Goal: Task Accomplishment & Management: Manage account settings

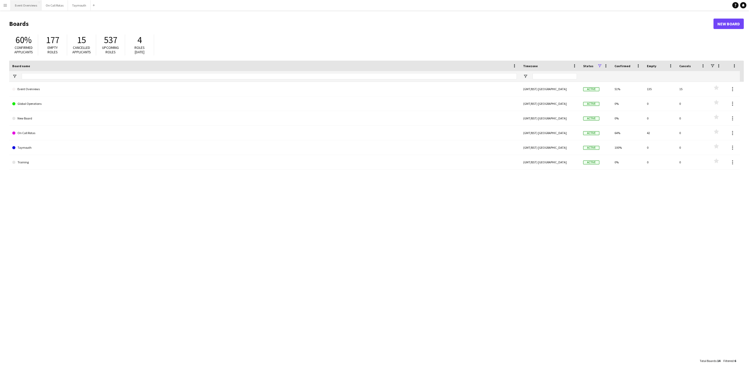
click at [16, 7] on button "Event Overviews Close" at bounding box center [26, 5] width 31 height 10
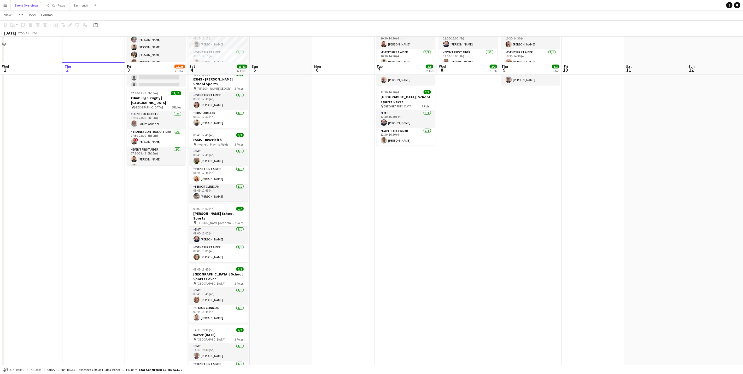
scroll to position [78, 0]
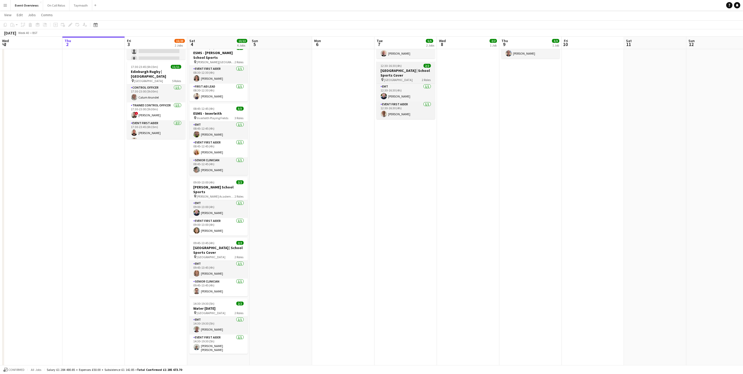
drag, startPoint x: 207, startPoint y: 95, endPoint x: 519, endPoint y: 61, distance: 313.4
click at [297, 67] on app-calendar-viewport "Mon 29 Tue 30 Wed 1 Thu 2 Fri 3 15/23 2 Jobs Sat 4 13/13 6 Jobs Sun 5 Mon 6 Tue…" at bounding box center [371, 156] width 743 height 428
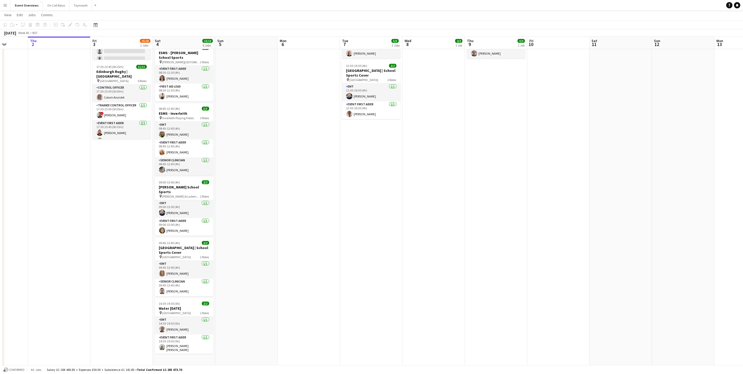
scroll to position [0, 144]
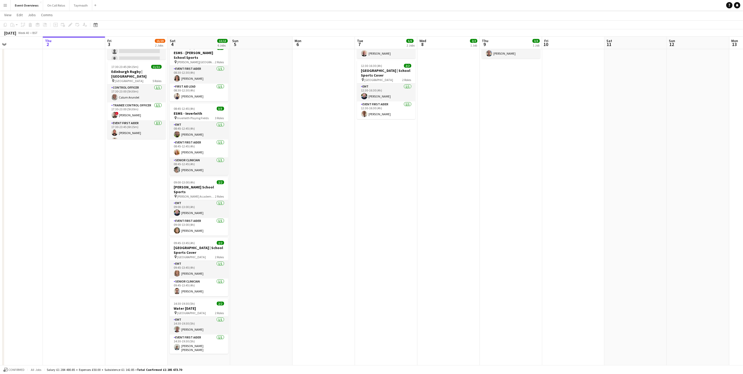
drag, startPoint x: 116, startPoint y: 253, endPoint x: 89, endPoint y: 252, distance: 26.9
click at [89, 252] on app-calendar-viewport "Mon 29 Tue 30 Wed 1 Thu 2 Fri 3 15/23 2 Jobs Sat 4 13/13 6 Jobs Sun 5 Mon 6 Tue…" at bounding box center [371, 156] width 743 height 428
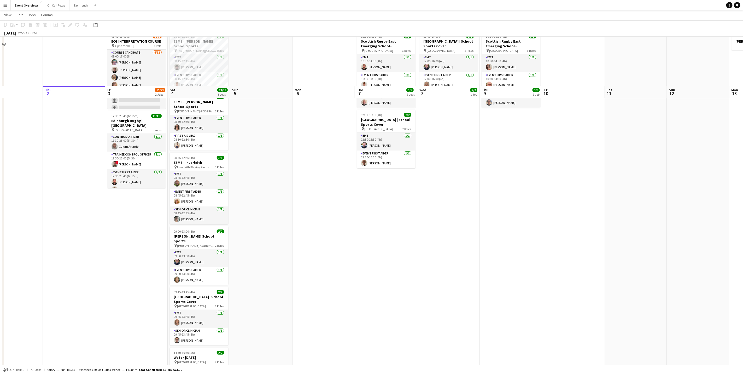
scroll to position [0, 0]
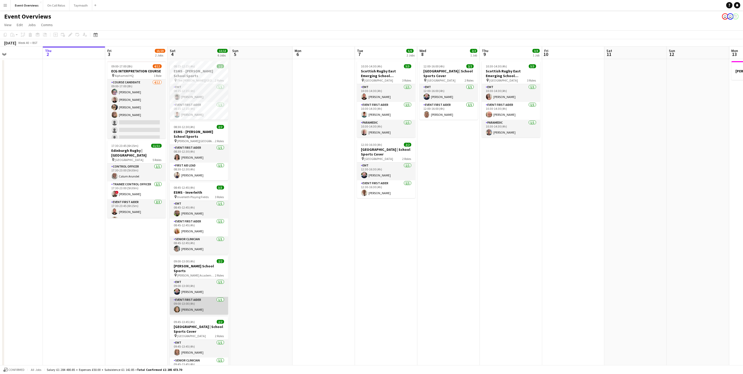
click at [186, 302] on app-card-role "Event First Aider [DATE] 09:00-13:00 (4h) [PERSON_NAME]" at bounding box center [199, 306] width 59 height 18
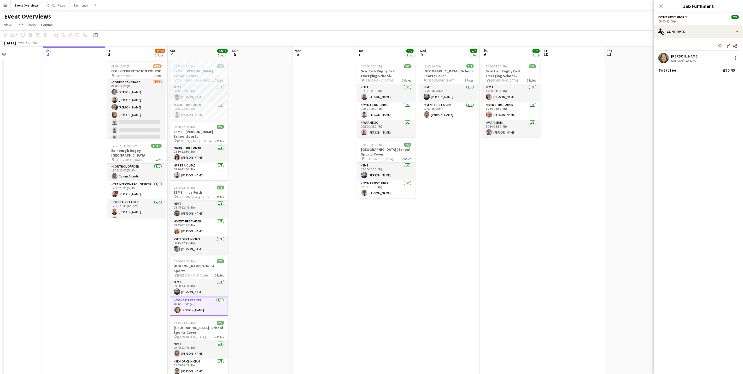
click at [679, 62] on div "Not rated" at bounding box center [678, 61] width 14 height 4
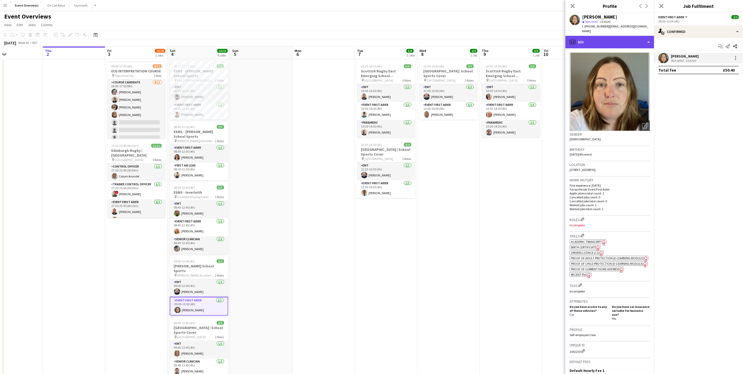
click at [621, 41] on div "profile Bio" at bounding box center [609, 42] width 89 height 13
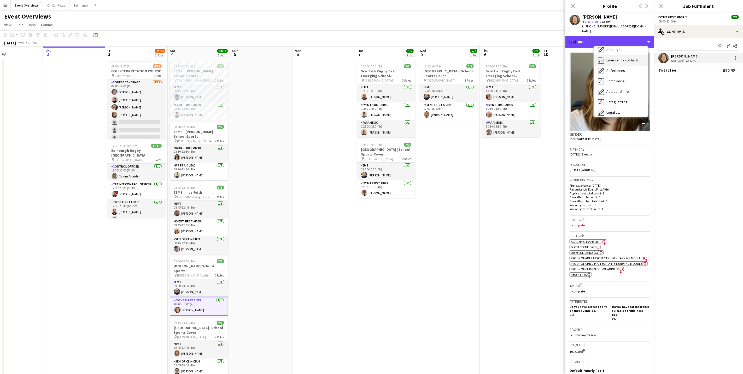
scroll to position [91, 0]
click at [622, 104] on div "Calendar Calendar" at bounding box center [621, 109] width 54 height 10
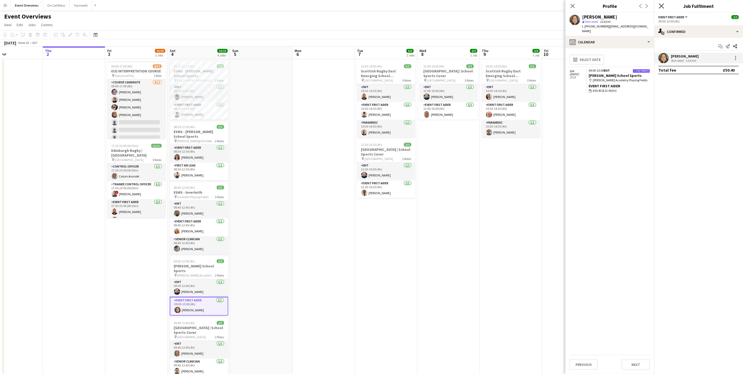
click at [663, 7] on icon at bounding box center [661, 5] width 5 height 5
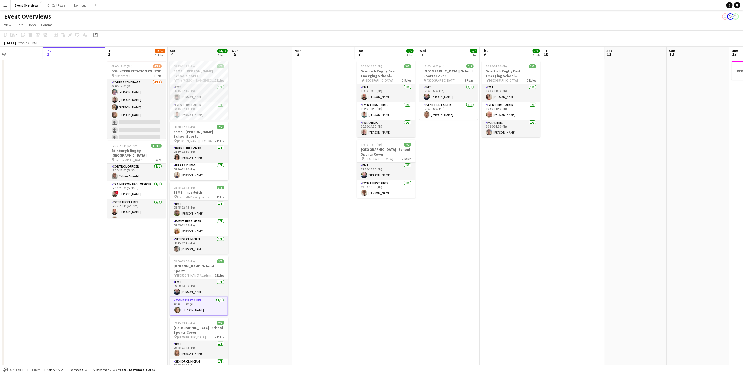
click at [396, 13] on div "Event Overviews user user" at bounding box center [371, 15] width 743 height 10
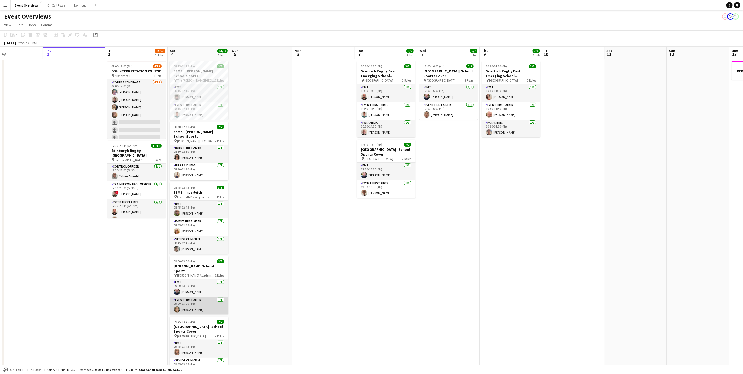
click at [208, 308] on app-card-role "Event First Aider [DATE] 09:00-13:00 (4h) [PERSON_NAME]" at bounding box center [199, 306] width 59 height 18
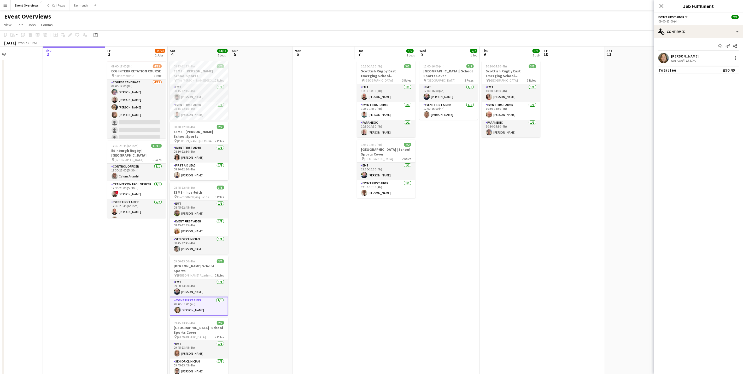
click at [670, 60] on div "[PERSON_NAME] Not rated 13.61mi" at bounding box center [698, 58] width 89 height 10
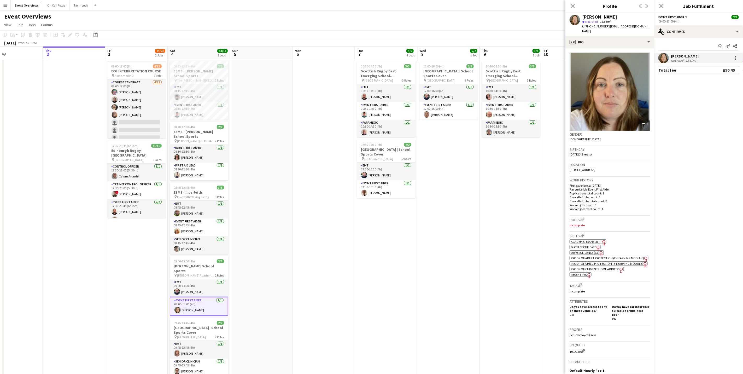
click at [660, 2] on div "Close pop-in" at bounding box center [661, 6] width 15 height 12
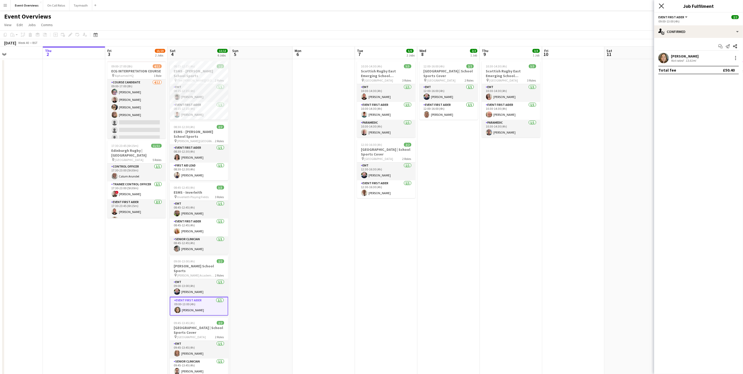
click at [660, 5] on icon at bounding box center [661, 5] width 5 height 5
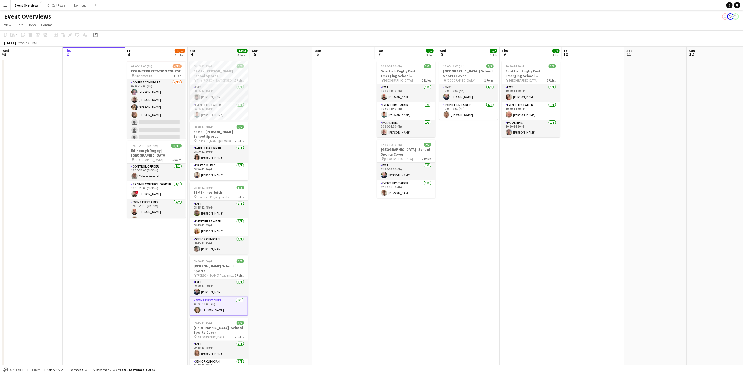
scroll to position [0, 162]
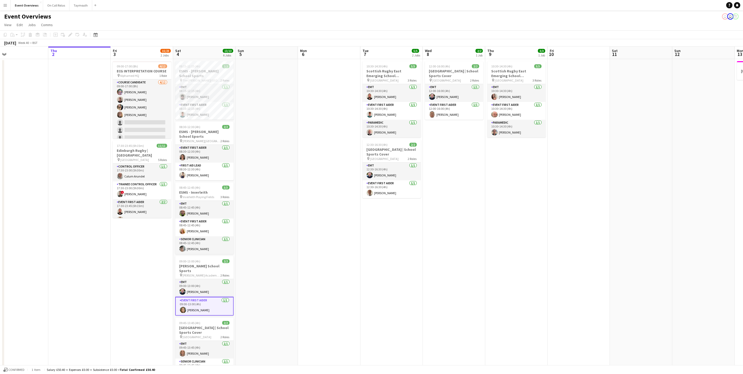
drag, startPoint x: 304, startPoint y: 247, endPoint x: 335, endPoint y: 244, distance: 31.0
click at [335, 244] on app-calendar-viewport "Mon 29 Tue 30 Wed 1 Thu 2 Fri 3 15/23 2 Jobs Sat 4 13/13 6 Jobs Sun 5 Mon 6 Tue…" at bounding box center [371, 247] width 743 height 402
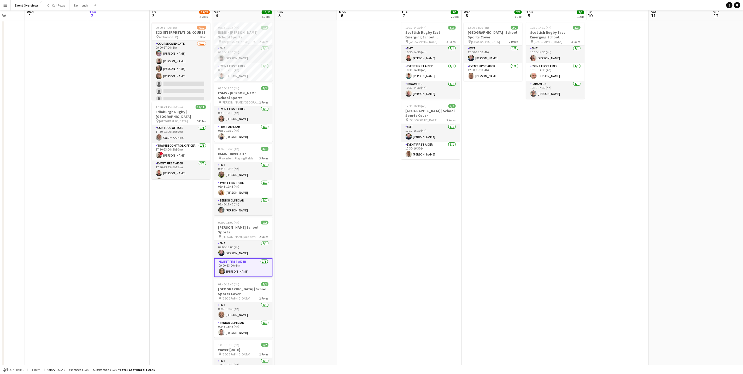
scroll to position [0, 0]
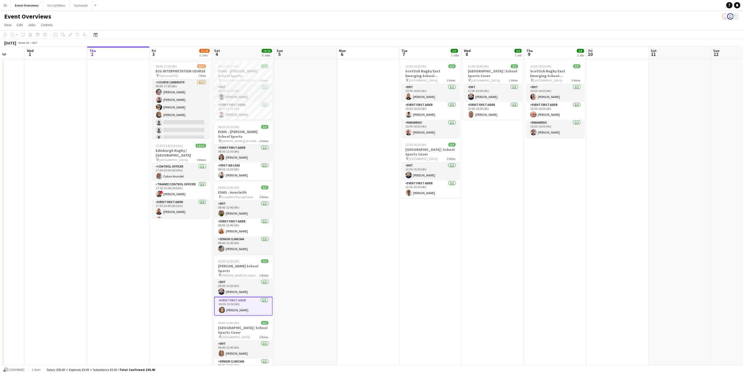
click at [334, 247] on app-date-cell at bounding box center [306, 253] width 62 height 389
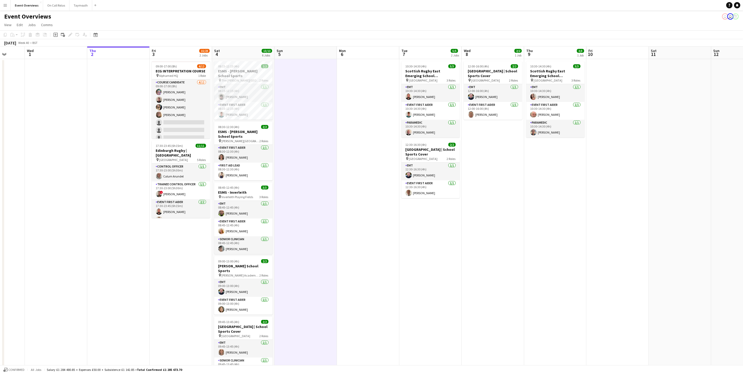
scroll to position [0, 111]
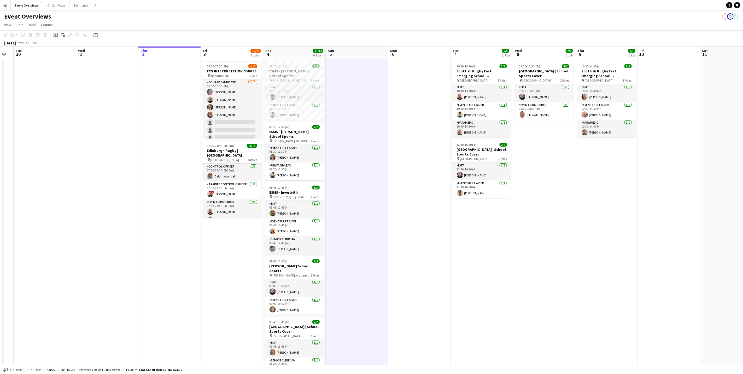
click at [400, 304] on app-calendar-viewport "Sun 28 2/2 1 Job Mon 29 Tue 30 Wed 1 Thu 2 Fri 3 15/23 2 Jobs Sat 4 13/13 6 Job…" at bounding box center [371, 247] width 743 height 402
click at [110, 214] on app-date-cell at bounding box center [107, 253] width 62 height 389
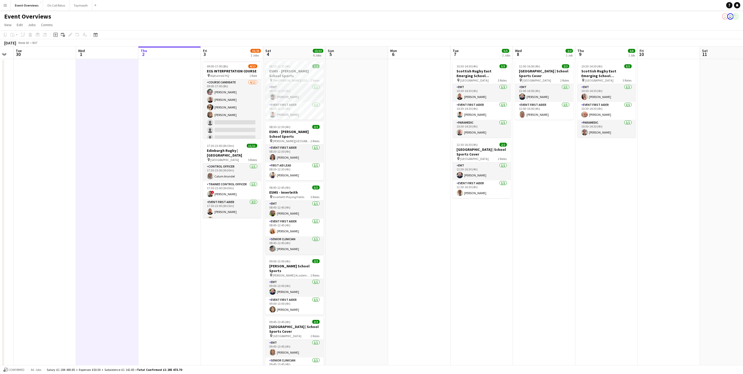
click at [155, 214] on app-date-cell at bounding box center [169, 253] width 62 height 389
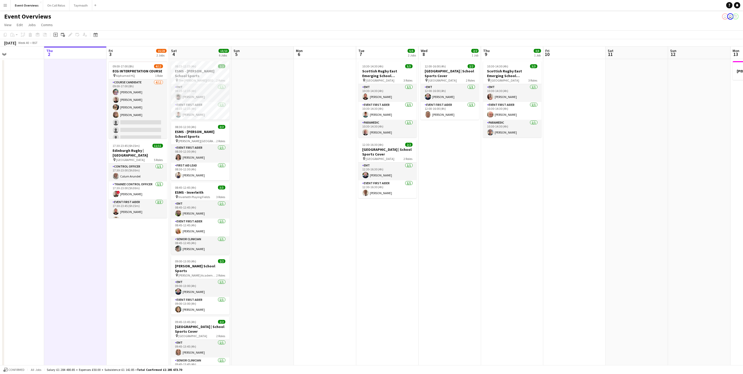
drag, startPoint x: 410, startPoint y: 238, endPoint x: 253, endPoint y: 235, distance: 157.0
click at [253, 235] on app-calendar-viewport "Sun 28 2/2 1 Job Mon 29 Tue 30 Wed 1 Thu 2 Fri 3 15/23 2 Jobs Sat 4 13/13 6 Job…" at bounding box center [371, 247] width 743 height 402
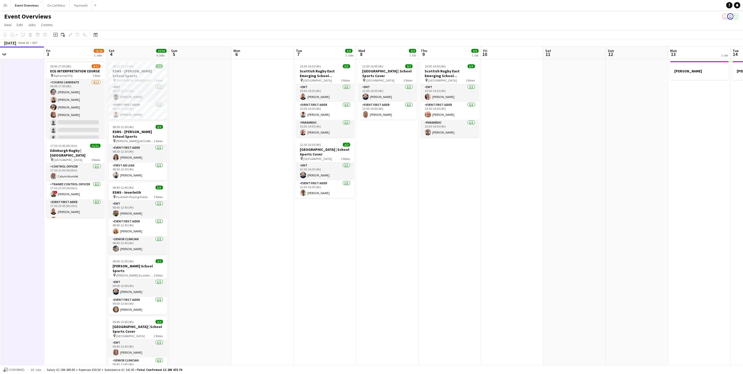
click at [208, 233] on app-calendar-viewport "Mon 29 Tue 30 Wed 1 Thu 2 Fri 3 15/23 2 Jobs Sat 4 13/13 6 Jobs Sun 5 Mon 6 Tue…" at bounding box center [371, 247] width 743 height 402
click at [32, 245] on app-date-cell at bounding box center [14, 253] width 62 height 389
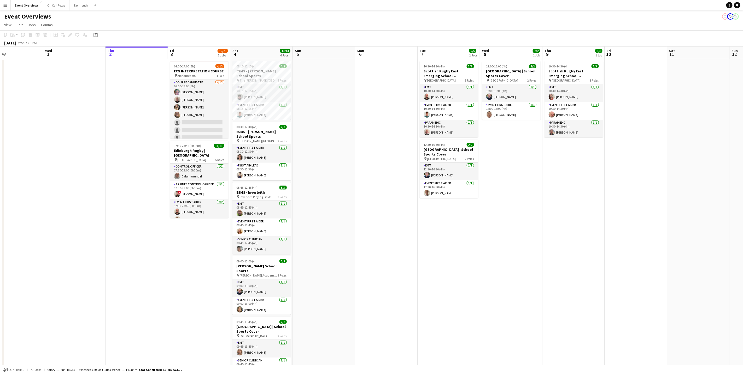
drag, startPoint x: 380, startPoint y: 281, endPoint x: 407, endPoint y: 281, distance: 26.6
click at [407, 281] on app-calendar-viewport "Sun 28 2/2 1 Job Mon 29 Tue 30 Wed 1 Thu 2 Fri 3 15/23 2 Jobs Sat 4 13/13 6 Job…" at bounding box center [371, 247] width 743 height 402
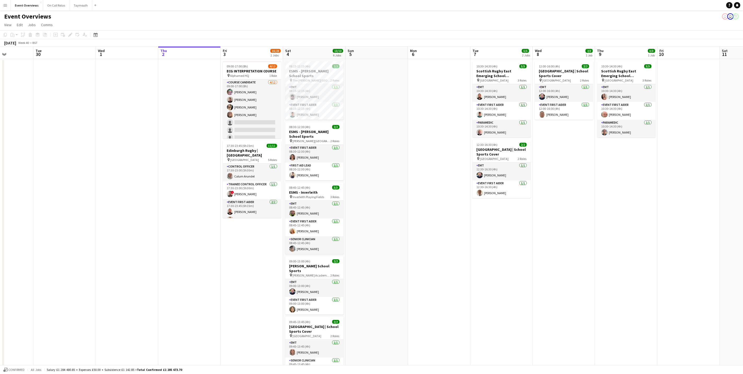
click at [255, 272] on app-calendar-viewport "Sat 27 7/7 3 Jobs Sun 28 2/2 1 Job Mon 29 Tue 30 Wed 1 Thu 2 Fri 3 15/23 2 Jobs…" at bounding box center [371, 247] width 743 height 402
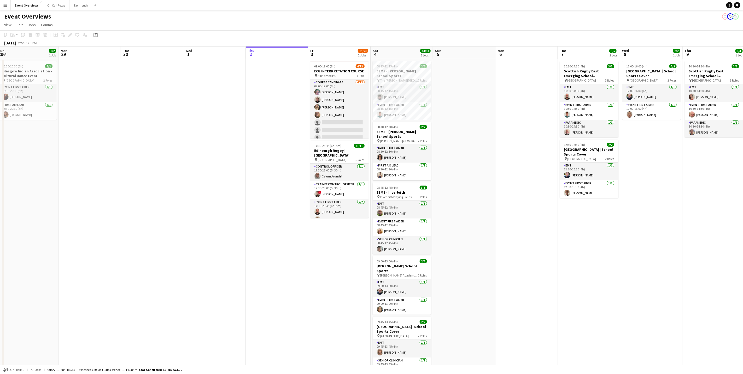
drag, startPoint x: 414, startPoint y: 213, endPoint x: 512, endPoint y: 196, distance: 99.2
click at [512, 196] on app-calendar-viewport "Fri 26 Sat 27 7/7 3 Jobs Sun 28 2/2 1 Job Mon 29 Tue 30 Wed 1 Thu 2 Fri 3 15/23…" at bounding box center [371, 247] width 743 height 402
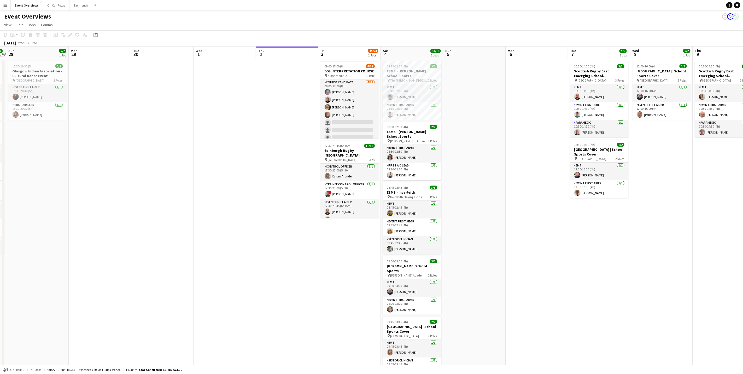
drag, startPoint x: 288, startPoint y: 21, endPoint x: 263, endPoint y: 27, distance: 25.4
click at [263, 27] on app-page-menu "View Day view expanded Day view collapsed Month view Date picker Jump to [DATE]…" at bounding box center [371, 25] width 743 height 10
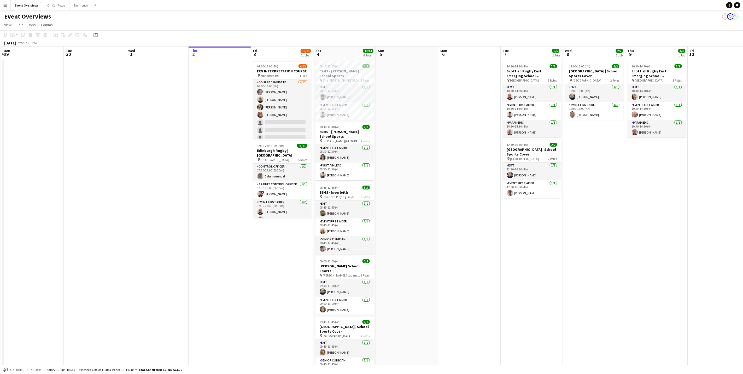
scroll to position [0, 192]
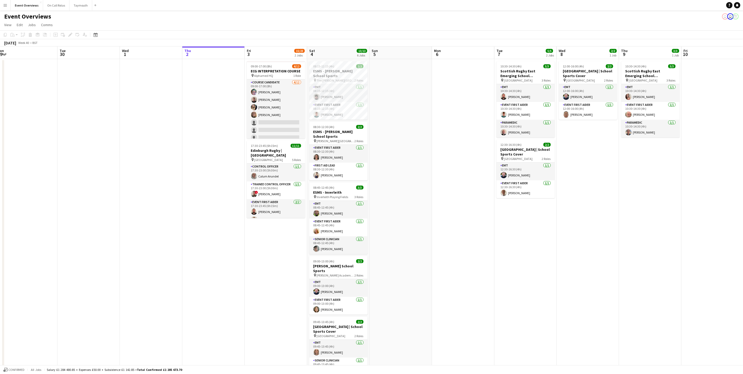
drag, startPoint x: 281, startPoint y: 151, endPoint x: 207, endPoint y: 154, distance: 73.7
click at [207, 154] on app-calendar-viewport "Fri 26 Sat 27 7/7 3 Jobs Sun 28 2/2 1 Job Mon 29 Tue 30 Wed 1 Thu 2 Fri 3 15/23…" at bounding box center [371, 247] width 743 height 402
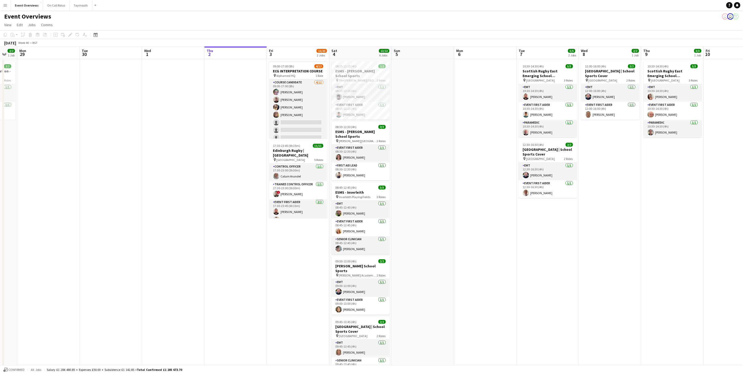
drag, startPoint x: 421, startPoint y: 176, endPoint x: 311, endPoint y: 224, distance: 120.2
click at [310, 220] on app-calendar-viewport "Fri 26 Sat 27 7/7 3 Jobs Sun 28 2/2 1 Job Mon 29 Tue 30 Wed 1 Thu 2 Fri 3 15/23…" at bounding box center [371, 247] width 743 height 402
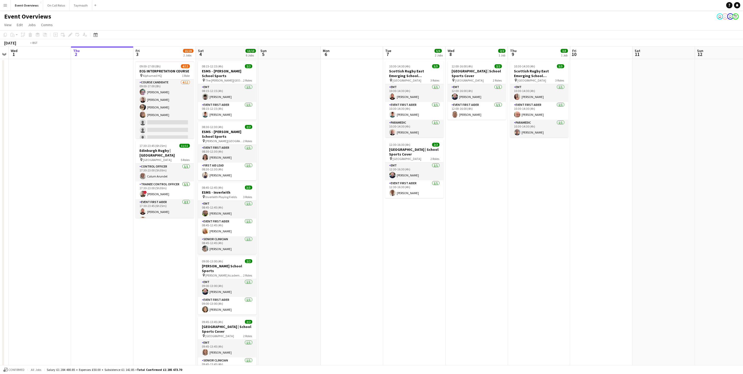
scroll to position [0, 156]
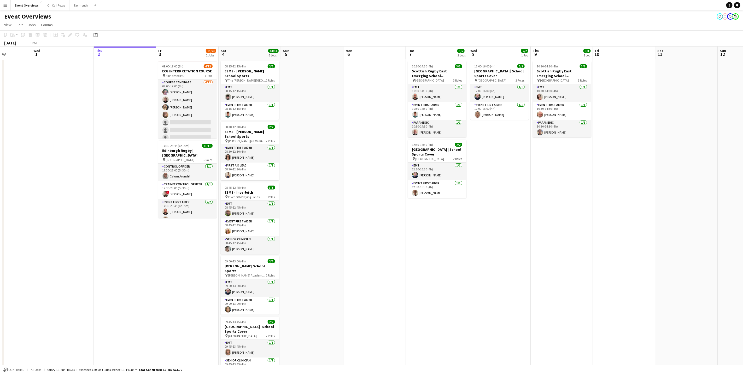
drag, startPoint x: 491, startPoint y: 296, endPoint x: 496, endPoint y: 297, distance: 4.8
click at [496, 297] on app-calendar-viewport "Sun 28 2/2 1 Job Mon 29 Tue 30 Wed 1 Thu 2 Fri 3 15/23 2 Jobs Sat 4 13/13 6 Job…" at bounding box center [371, 247] width 743 height 402
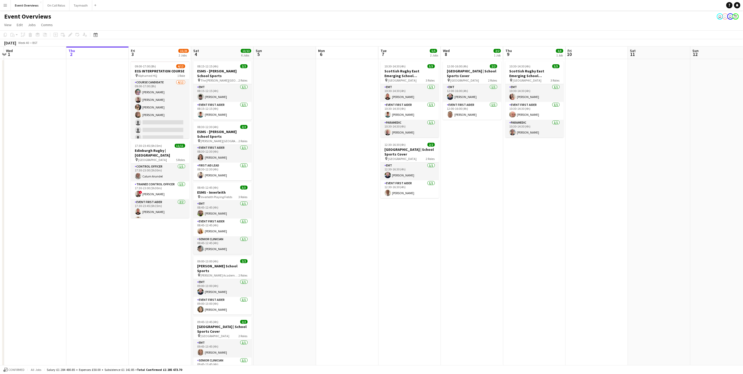
drag, startPoint x: 487, startPoint y: 218, endPoint x: 158, endPoint y: 210, distance: 329.2
click at [158, 210] on app-calendar-viewport "Sun 28 2/2 1 Job Mon 29 Tue 30 Wed 1 Thu 2 Fri 3 15/23 2 Jobs Sat 4 13/13 6 Job…" at bounding box center [371, 247] width 743 height 402
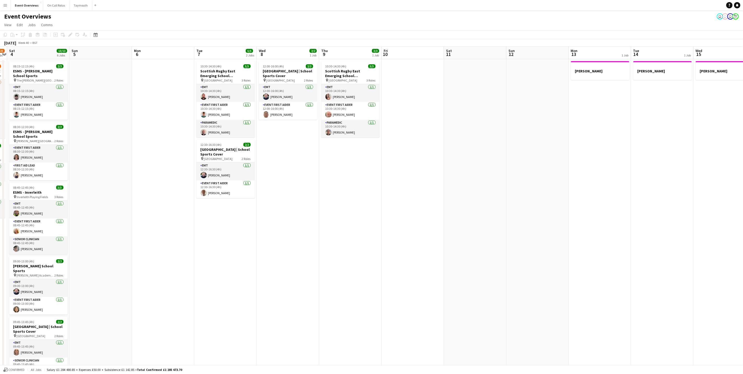
scroll to position [0, 139]
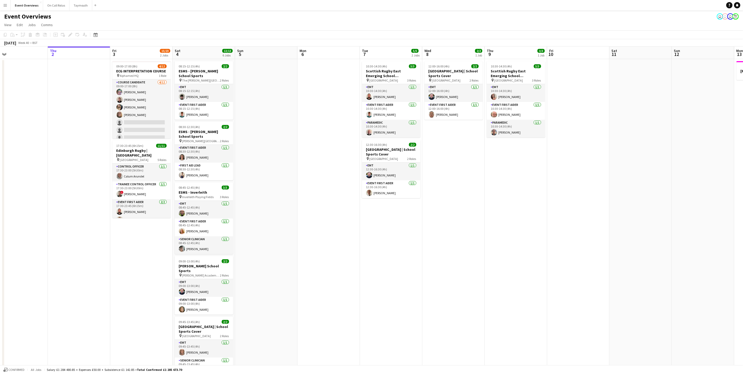
click at [528, 232] on app-calendar-viewport "Mon 29 Tue 30 Wed 1 Thu 2 Fri 3 15/23 2 Jobs Sat 4 13/13 6 Jobs Sun 5 Mon 6 Tue…" at bounding box center [371, 247] width 743 height 402
click at [446, 110] on app-calendar-viewport "Mon 29 Tue 30 Wed 1 Thu 2 Fri 3 15/23 2 Jobs Sat 4 13/13 6 Jobs Sun 5 Mon 6 Tue…" at bounding box center [371, 247] width 743 height 402
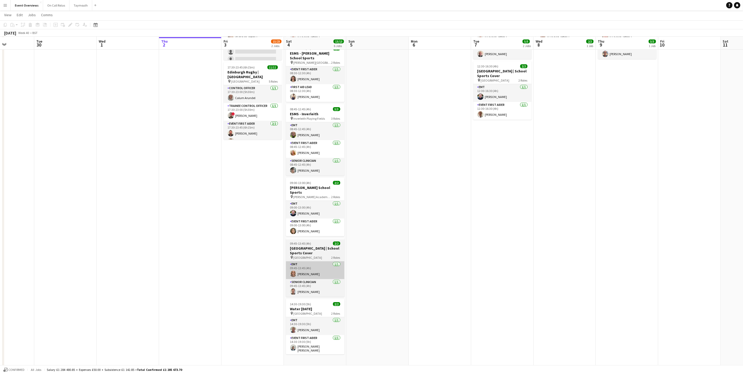
scroll to position [78, 0]
click at [298, 227] on app-card-role "Event First Aider [DATE] 09:00-13:00 (4h) [PERSON_NAME]" at bounding box center [315, 227] width 59 height 18
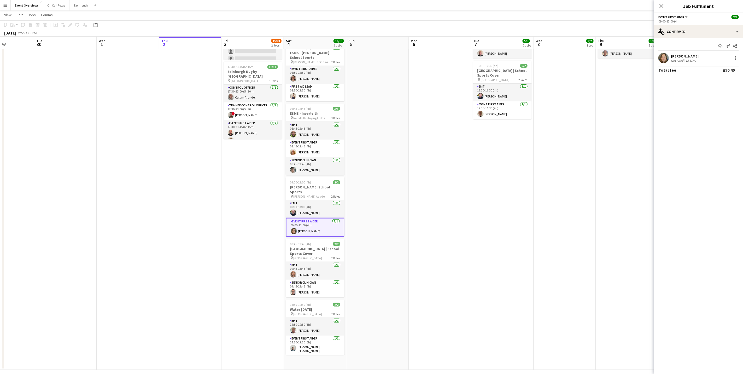
click at [683, 62] on div "Not rated" at bounding box center [678, 61] width 14 height 4
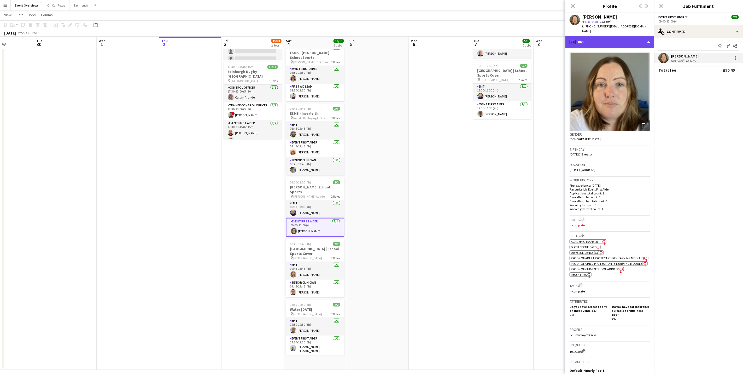
click at [603, 42] on div "profile Bio" at bounding box center [609, 42] width 89 height 13
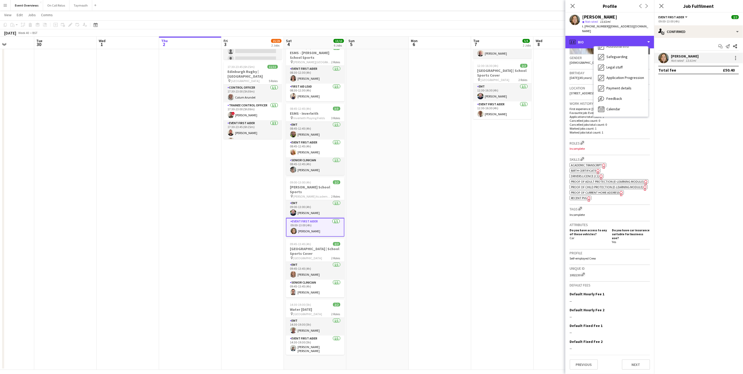
scroll to position [0, 0]
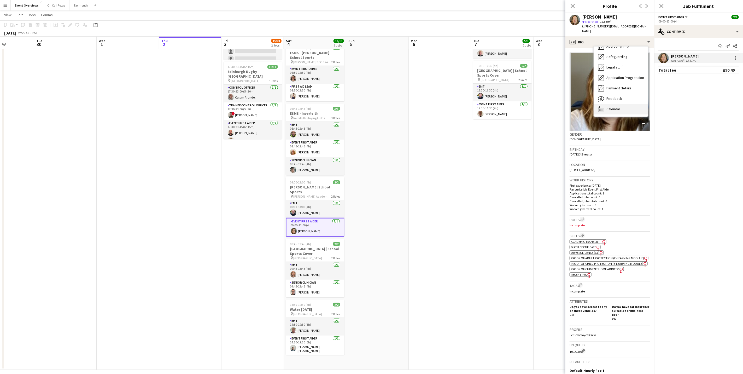
click at [623, 107] on div "Calendar Calendar" at bounding box center [621, 109] width 54 height 10
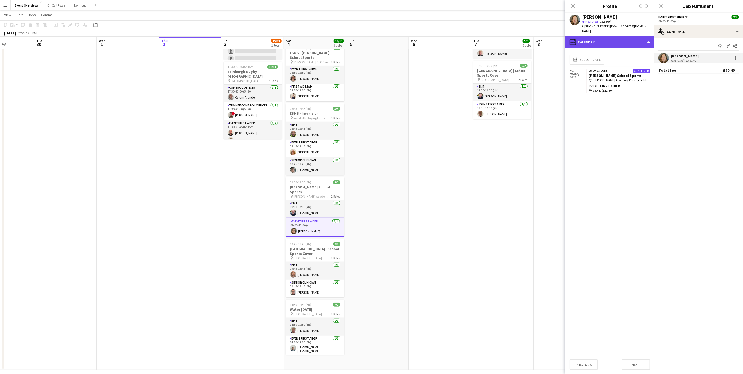
click at [617, 38] on div "calendar-full Calendar" at bounding box center [609, 42] width 89 height 13
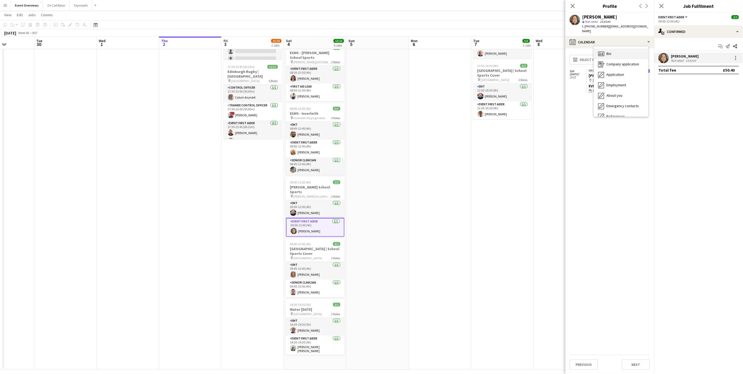
click at [618, 53] on div "Bio Bio" at bounding box center [621, 54] width 54 height 10
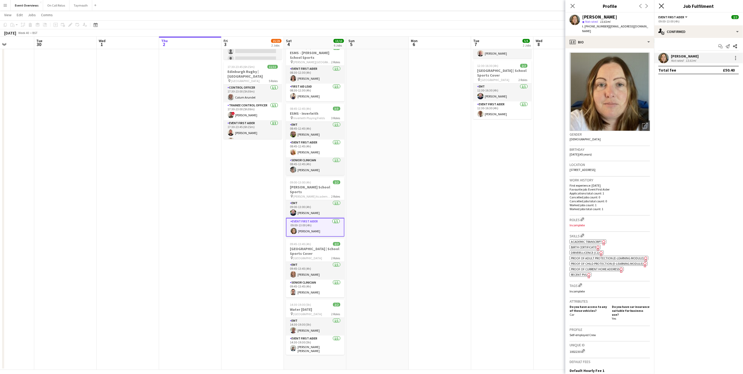
click at [662, 7] on icon at bounding box center [661, 5] width 5 height 5
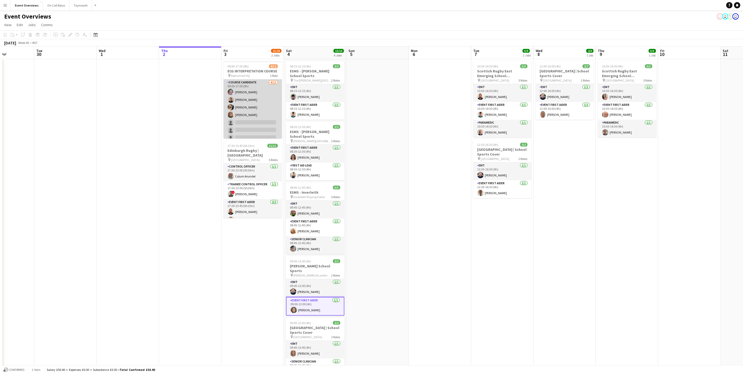
click at [245, 96] on app-card-role "Course Candidate [DATE] 09:00-17:00 (8h) [PERSON_NAME] [PERSON_NAME] [PERSON_NA…" at bounding box center [253, 129] width 59 height 101
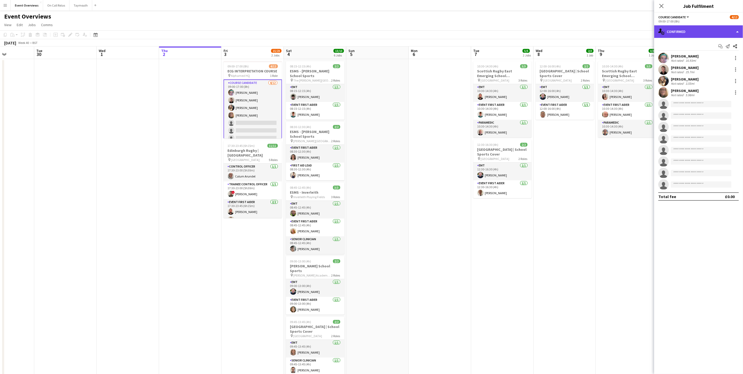
click at [698, 33] on div "single-neutral-actions-check-2 Confirmed" at bounding box center [698, 31] width 89 height 13
click at [713, 85] on span "Applicants" at bounding box center [711, 85] width 16 height 5
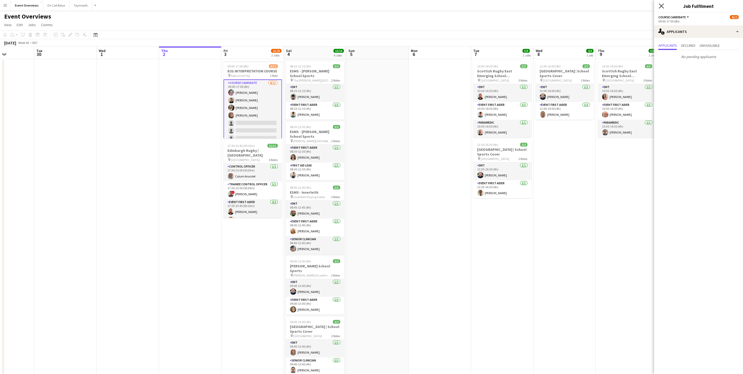
click at [659, 5] on icon "Close pop-in" at bounding box center [661, 5] width 5 height 5
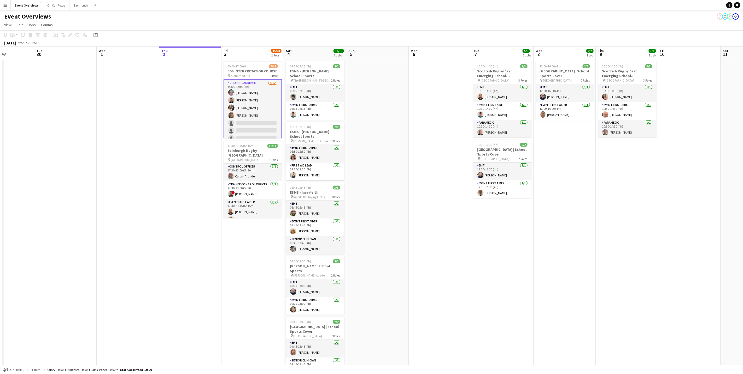
click at [245, 105] on app-card-role "Course Candidate [DATE] 09:00-17:00 (8h) [PERSON_NAME] [PERSON_NAME] [PERSON_NA…" at bounding box center [253, 130] width 59 height 102
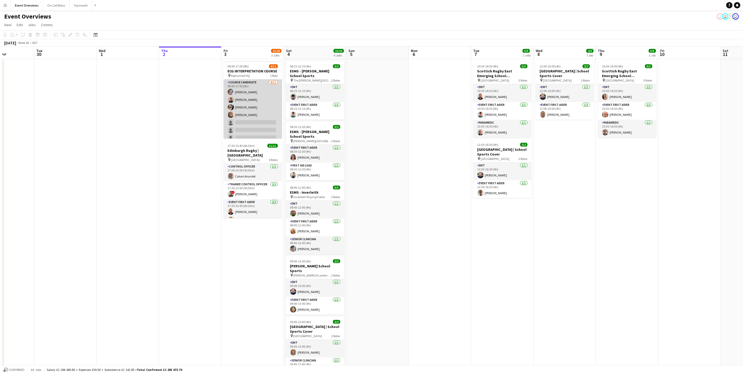
click at [245, 105] on app-card-role "Course Candidate [DATE] 09:00-17:00 (8h) [PERSON_NAME] [PERSON_NAME] [PERSON_NA…" at bounding box center [253, 129] width 59 height 101
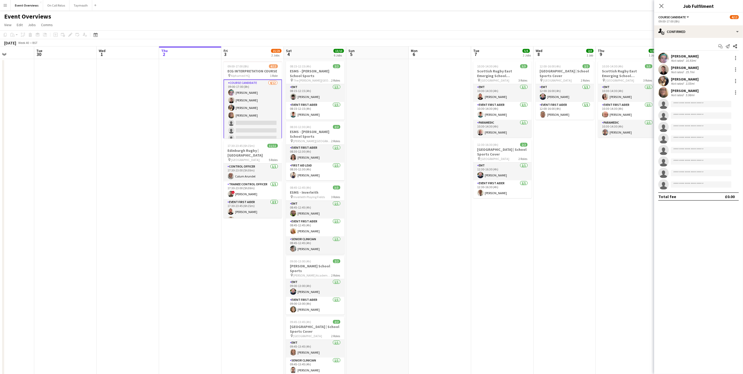
click at [678, 67] on div "[PERSON_NAME]" at bounding box center [685, 67] width 28 height 5
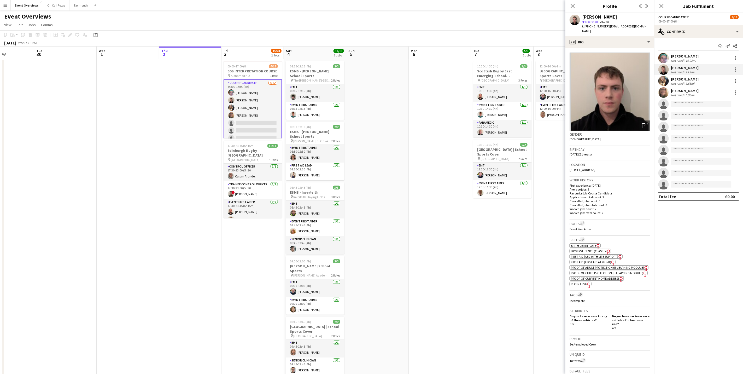
click at [680, 81] on div "Not rated" at bounding box center [678, 83] width 14 height 4
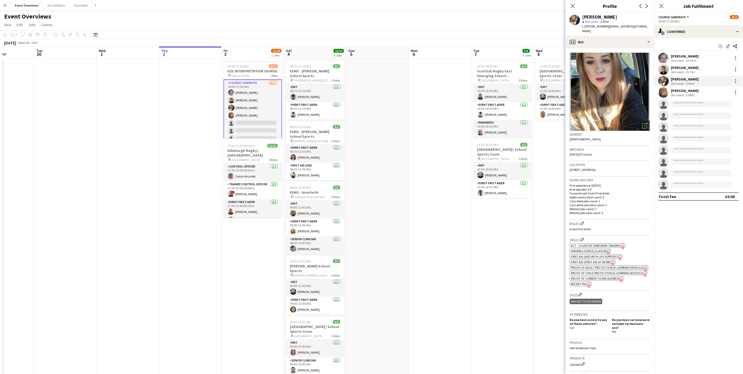
click at [683, 92] on div "[PERSON_NAME]" at bounding box center [685, 90] width 28 height 5
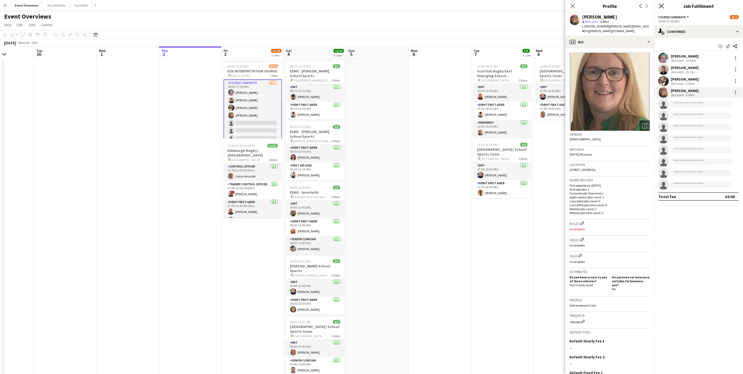
click at [661, 5] on icon at bounding box center [661, 5] width 5 height 5
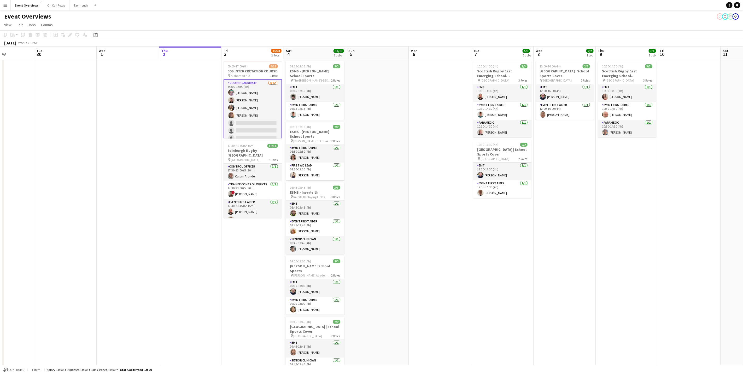
click at [259, 11] on div "Event Overviews user user user" at bounding box center [371, 15] width 743 height 10
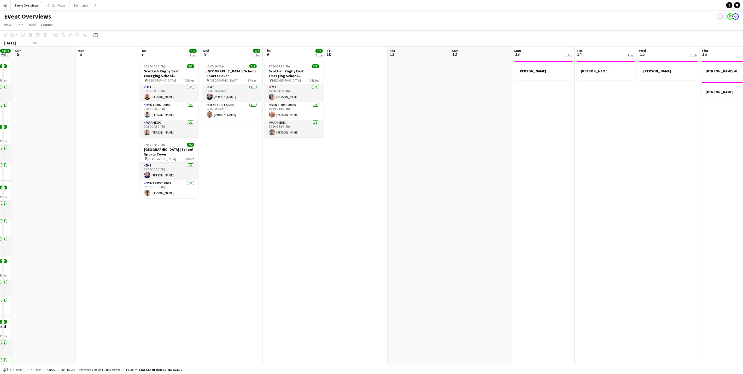
drag, startPoint x: 646, startPoint y: 248, endPoint x: 130, endPoint y: 248, distance: 516.9
click at [130, 248] on app-calendar-viewport "Wed 1 Thu 2 Fri 3 15/23 2 Jobs Sat 4 13/13 6 Jobs Sun 5 Mon 6 Tue 7 5/5 2 Jobs …" at bounding box center [371, 247] width 743 height 402
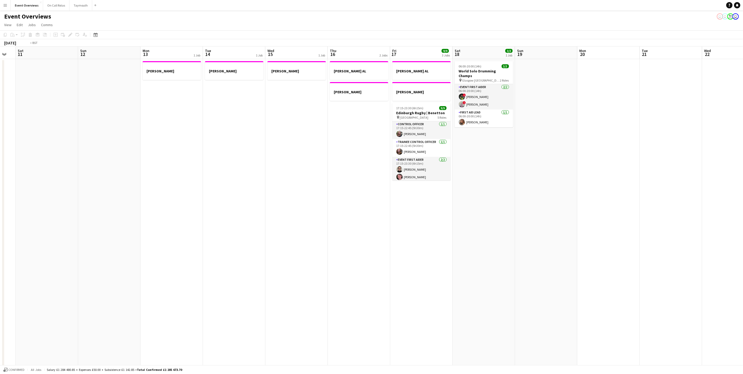
drag, startPoint x: 532, startPoint y: 256, endPoint x: 168, endPoint y: 265, distance: 364.5
click at [168, 265] on app-calendar-viewport "Wed 8 2/2 1 Job Thu 9 3/3 1 Job Fri 10 Sat 11 Sun 12 Mon 13 1 Job Tue 14 1 Job …" at bounding box center [371, 247] width 743 height 402
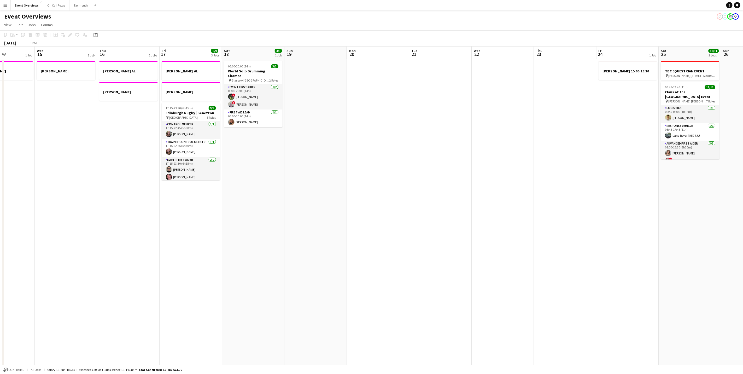
scroll to position [0, 161]
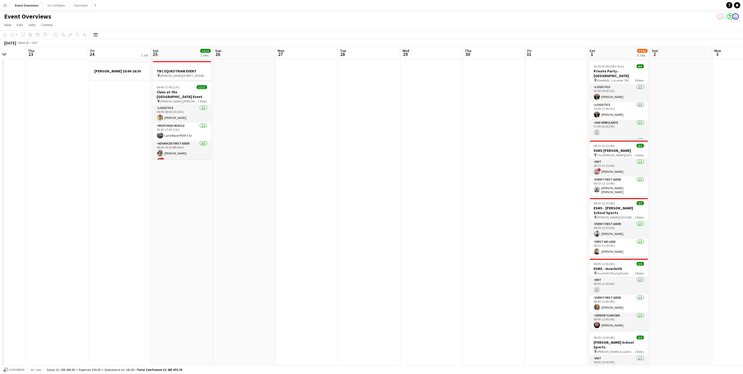
drag, startPoint x: 597, startPoint y: 249, endPoint x: 45, endPoint y: 237, distance: 551.8
click at [45, 237] on app-calendar-viewport "Mon 20 Tue 21 Wed 22 Thu 23 Fri 24 1 Job Sat 25 11/11 2 Jobs Sun 26 Mon 27 Tue …" at bounding box center [371, 263] width 743 height 434
drag, startPoint x: 431, startPoint y: 254, endPoint x: 135, endPoint y: 231, distance: 297.1
click at [135, 231] on app-calendar-viewport "Mon 20 Tue 21 Wed 22 Thu 23 Fri 24 1 Job Sat 25 11/11 2 Jobs Sun 26 Mon 27 Tue …" at bounding box center [371, 263] width 743 height 434
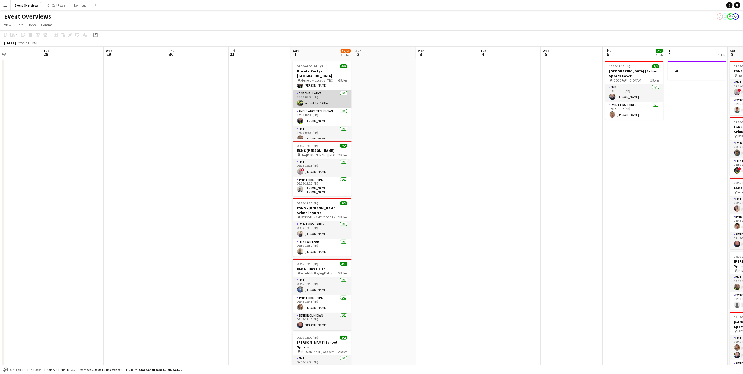
scroll to position [39, 0]
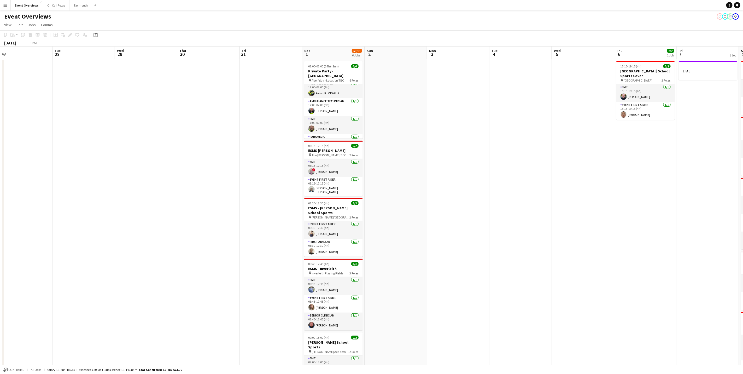
drag, startPoint x: 788, startPoint y: 199, endPoint x: 819, endPoint y: 192, distance: 32.3
click at [743, 192] on html "Menu Boards Boards Boards All jobs Status Workforce Workforce My Workforce Recr…" at bounding box center [371, 244] width 743 height 489
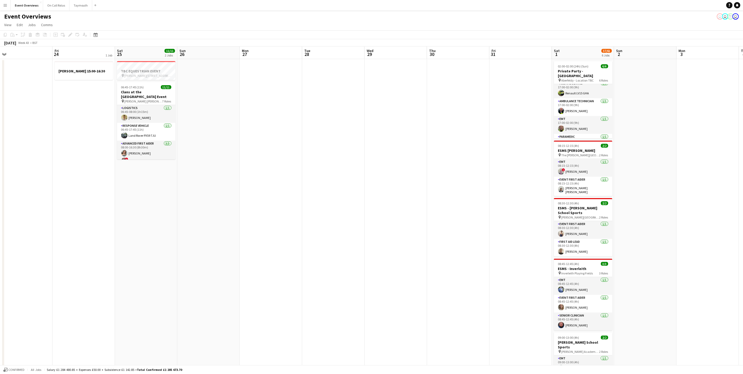
drag, startPoint x: 212, startPoint y: 221, endPoint x: 428, endPoint y: 209, distance: 215.8
click at [450, 191] on app-calendar-viewport "Tue 21 Wed 22 Thu 23 Fri 24 1 Job Sat 25 11/11 2 Jobs Sun 26 Mon 27 Tue 28 Wed …" at bounding box center [371, 263] width 743 height 434
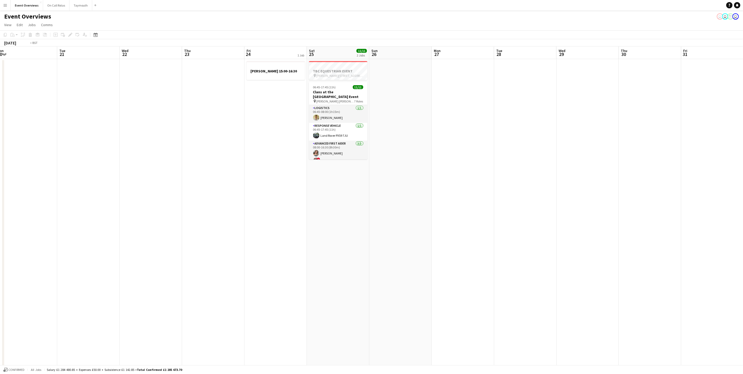
drag, startPoint x: 358, startPoint y: 206, endPoint x: 328, endPoint y: 226, distance: 35.5
click at [487, 186] on app-calendar-viewport "Sat 18 3/3 1 Job Sun 19 Mon 20 Tue 21 Wed 22 Thu 23 Fri 24 1 Job Sat 25 11/11 2…" at bounding box center [371, 263] width 743 height 434
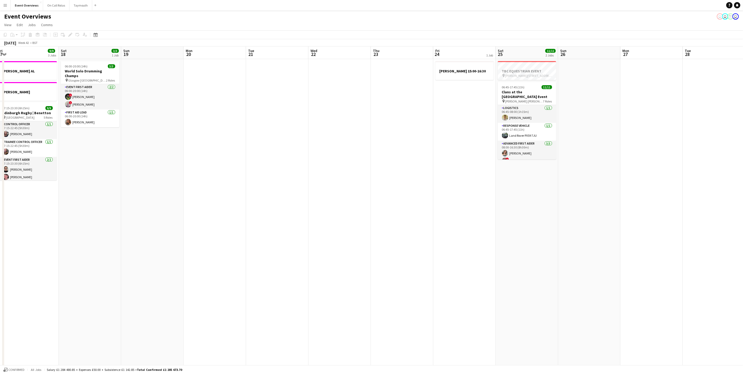
scroll to position [0, 154]
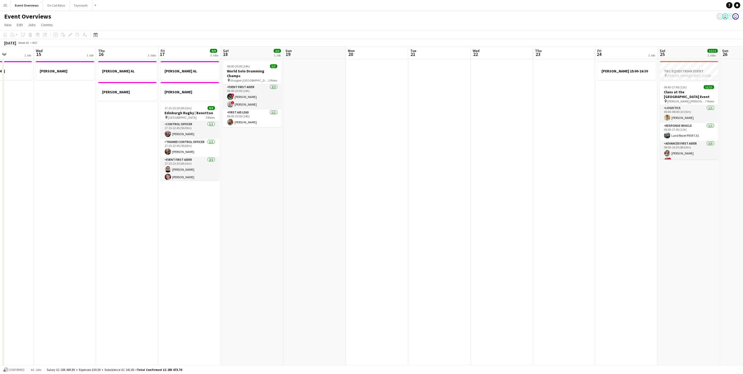
drag, startPoint x: 369, startPoint y: 217, endPoint x: 454, endPoint y: 189, distance: 90.4
click at [454, 189] on app-calendar-viewport "Sun 12 Mon 13 1 Job Tue 14 1 Job Wed 15 1 Job Thu 16 2 Jobs Fri 17 9/9 3 Jobs S…" at bounding box center [371, 263] width 743 height 434
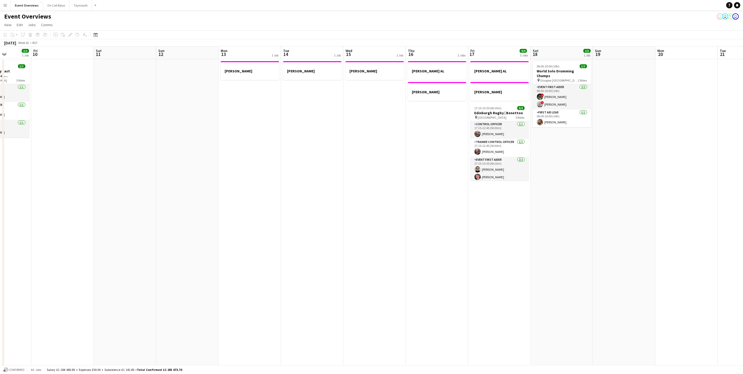
drag, startPoint x: 90, startPoint y: 226, endPoint x: 371, endPoint y: 194, distance: 282.5
click at [391, 191] on app-calendar-viewport "Tue 7 5/5 2 Jobs Wed 8 2/2 1 Job Thu 9 3/3 1 Job Fri 10 Sat 11 Sun 12 Mon 13 1 …" at bounding box center [371, 263] width 743 height 434
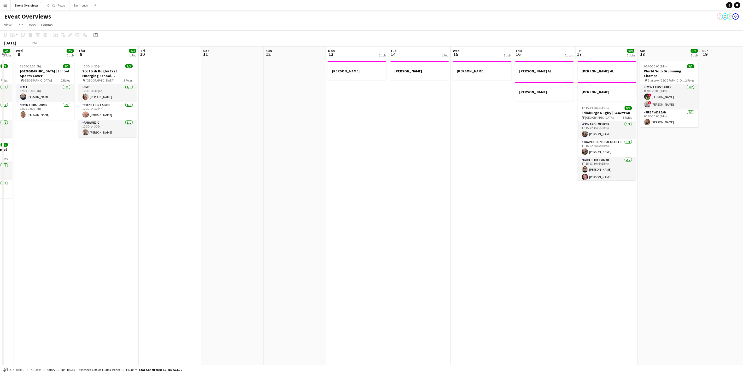
drag, startPoint x: 321, startPoint y: 168, endPoint x: 509, endPoint y: 171, distance: 187.3
click at [550, 165] on app-calendar-viewport "Sun 5 Mon 6 Tue 7 5/5 2 Jobs Wed 8 2/2 1 Job Thu 9 3/3 1 Job Fri 10 Sat 11 Sun …" at bounding box center [371, 263] width 743 height 434
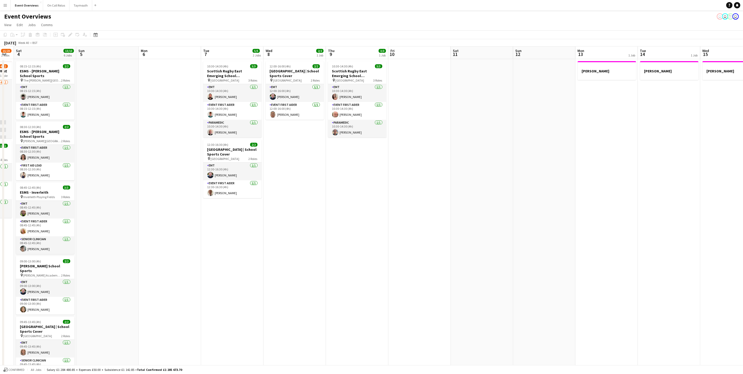
scroll to position [0, 174]
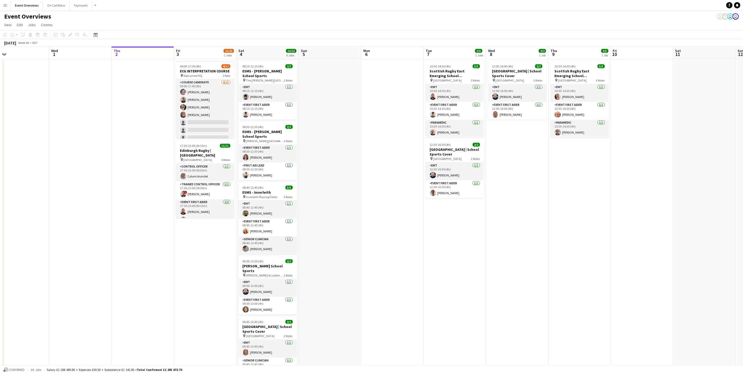
drag, startPoint x: 329, startPoint y: 275, endPoint x: 552, endPoint y: 261, distance: 223.2
click at [552, 261] on app-calendar-viewport "Sun 28 2/2 1 Job Mon 29 Tue 30 Wed 1 Thu 2 Fri 3 15/23 2 Jobs Sat 4 13/13 6 Job…" at bounding box center [371, 263] width 743 height 434
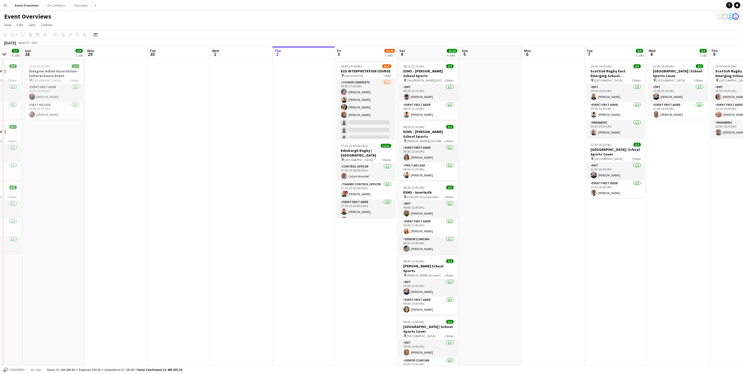
click at [495, 219] on app-calendar-viewport "Fri 26 Sat 27 7/7 3 Jobs Sun 28 2/2 1 Job Mon 29 Tue 30 Wed 1 Thu 2 Fri 3 15/23…" at bounding box center [371, 263] width 743 height 434
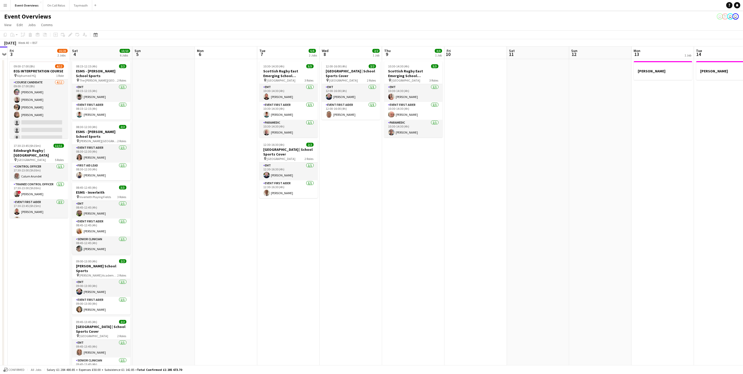
scroll to position [0, 178]
drag, startPoint x: 448, startPoint y: 224, endPoint x: 161, endPoint y: 196, distance: 288.9
click at [161, 196] on app-calendar-viewport "Tue 30 Wed 1 Thu 2 Fri 3 15/23 2 Jobs Sat 4 13/13 6 Jobs Sun 5 Mon 6 Tue 7 5/5 …" at bounding box center [371, 263] width 743 height 434
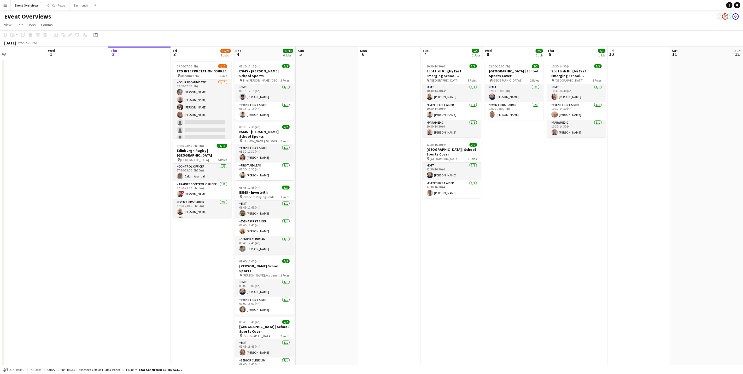
drag, startPoint x: 311, startPoint y: 240, endPoint x: 360, endPoint y: 243, distance: 50.0
click at [360, 243] on app-calendar-viewport "Sun 28 2/2 1 Job Mon 29 Tue 30 Wed 1 Thu 2 Fri 3 15/23 2 Jobs Sat 4 13/13 6 Job…" at bounding box center [371, 263] width 743 height 434
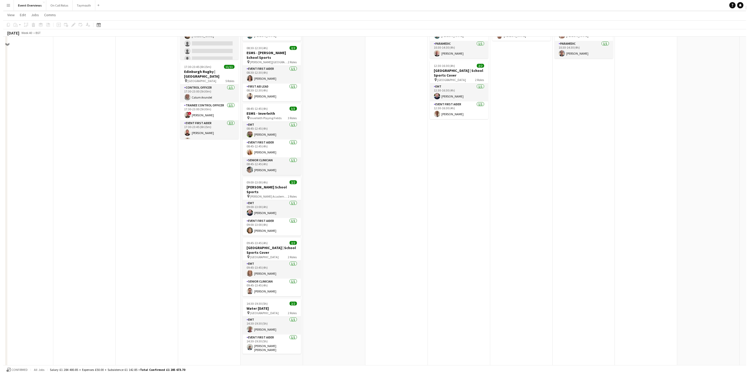
scroll to position [0, 0]
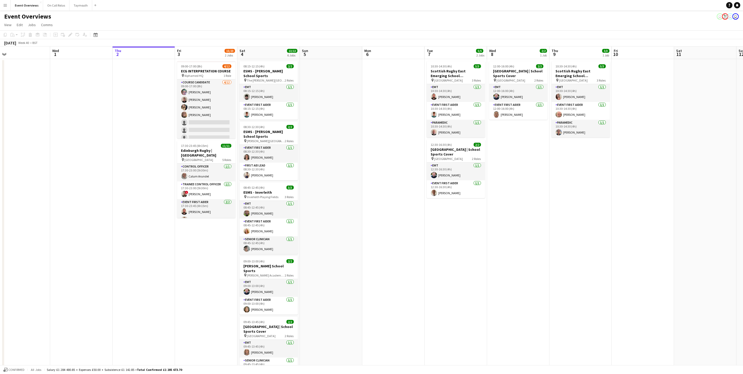
click at [3, 5] on button "Menu" at bounding box center [5, 5] width 10 height 10
click at [62, 26] on link "My Workforce" at bounding box center [79, 28] width 52 height 10
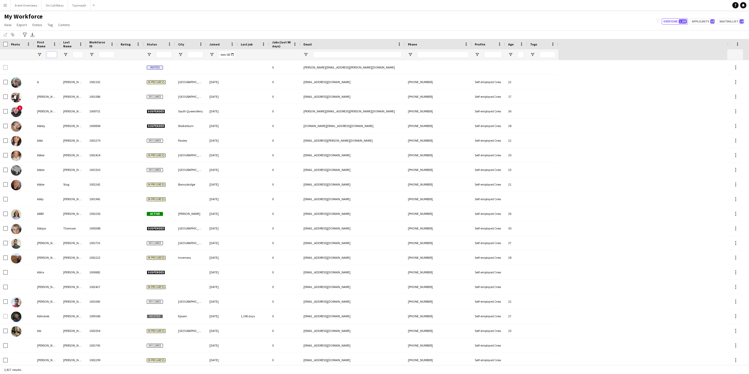
click at [49, 54] on input "First Name Filter Input" at bounding box center [51, 54] width 10 height 6
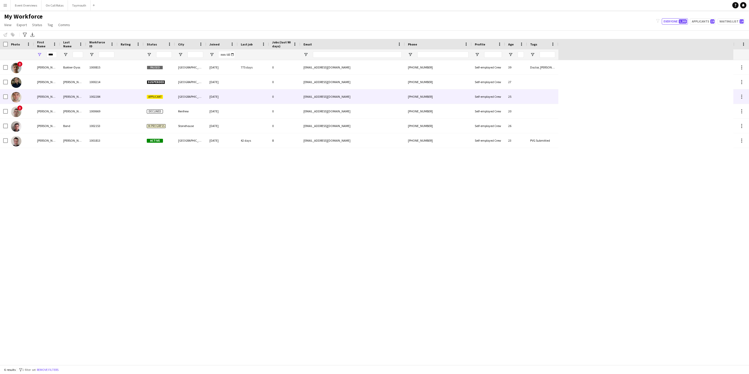
click at [51, 92] on div "[PERSON_NAME]" at bounding box center [47, 96] width 26 height 14
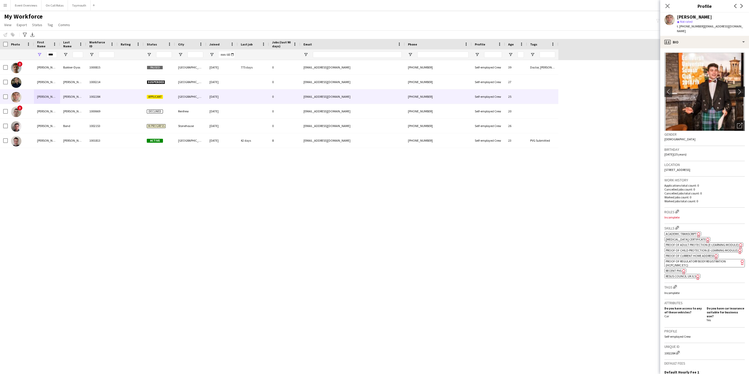
click at [737, 89] on app-icon "chevron-right" at bounding box center [741, 91] width 8 height 5
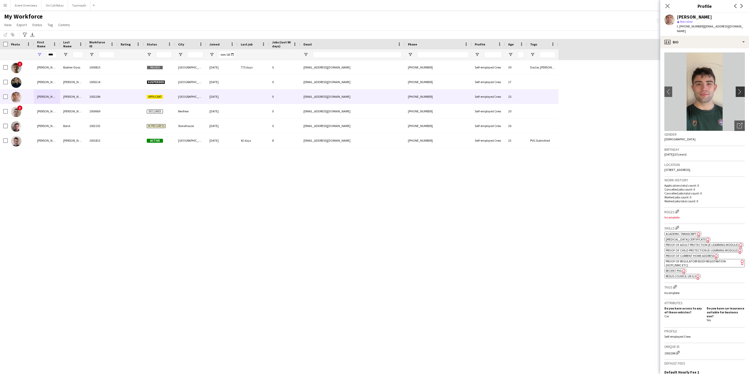
click at [737, 89] on app-icon "chevron-right" at bounding box center [741, 91] width 8 height 5
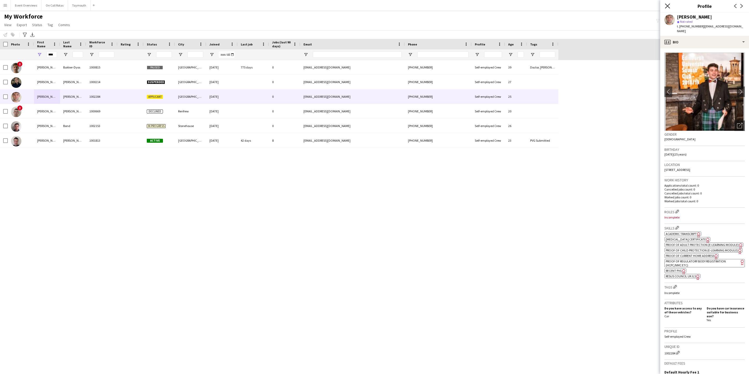
click at [668, 8] on icon "Close pop-in" at bounding box center [667, 5] width 5 height 5
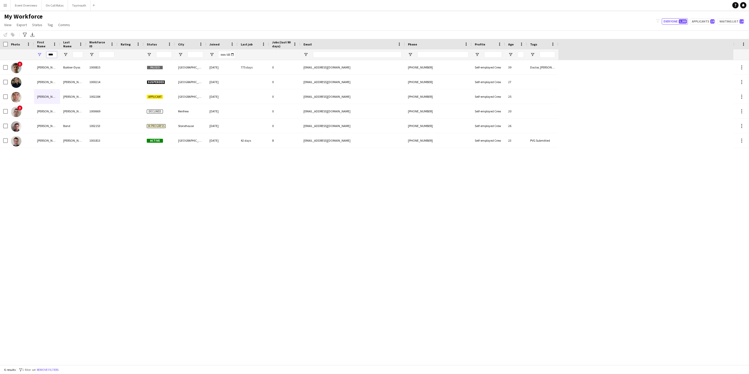
click at [53, 53] on input "****" at bounding box center [51, 54] width 10 height 6
type input "*"
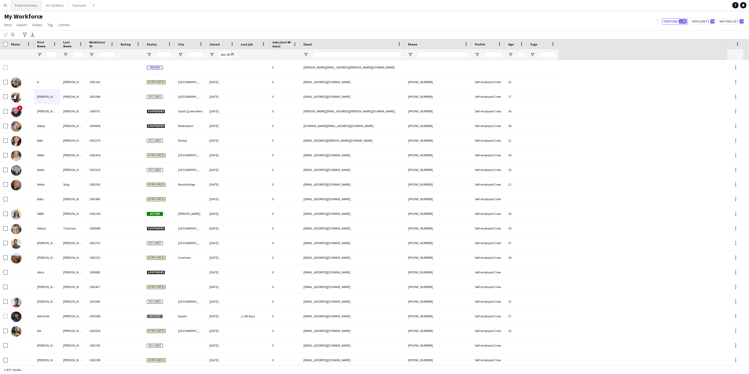
click at [29, 5] on button "Event Overviews Close" at bounding box center [26, 5] width 31 height 10
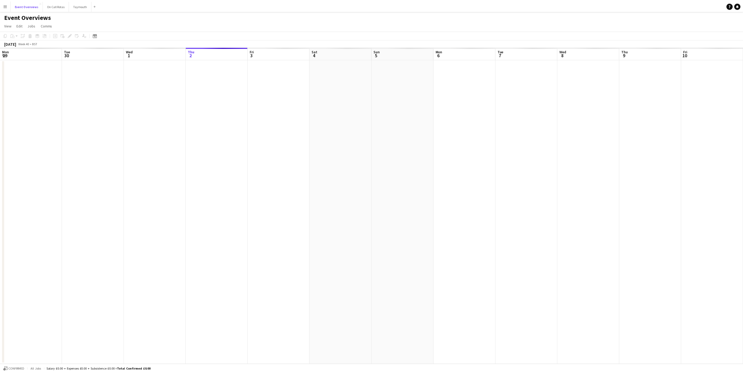
scroll to position [0, 125]
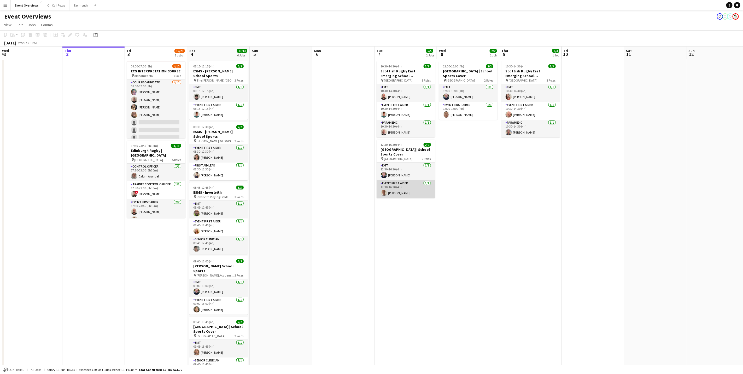
click at [401, 196] on app-card-role "Event First Aider [DATE] 12:30-16:30 (4h) [PERSON_NAME]" at bounding box center [406, 189] width 59 height 18
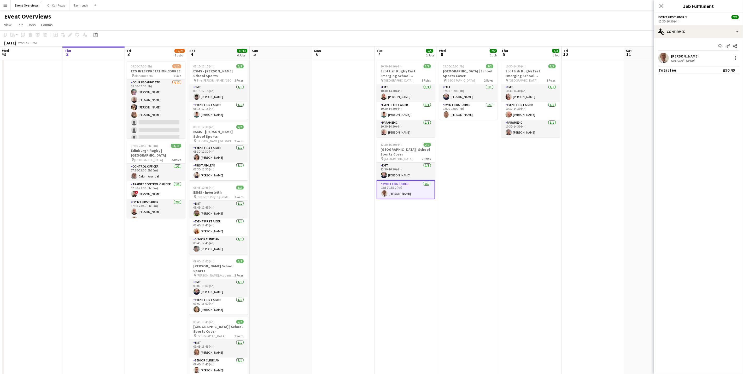
click at [685, 60] on div "8.06mi" at bounding box center [690, 61] width 11 height 4
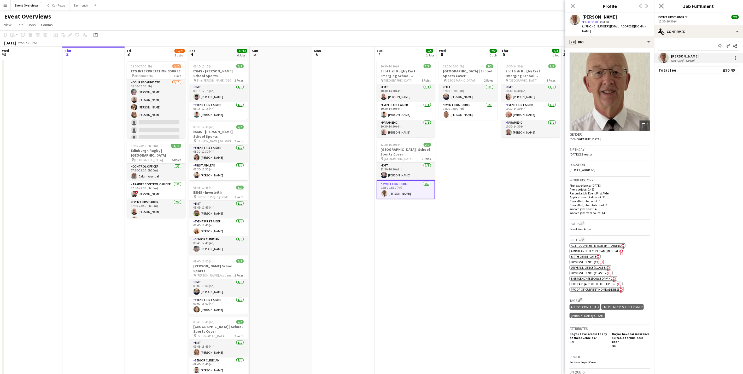
click at [661, 3] on icon "Close pop-in" at bounding box center [661, 5] width 5 height 5
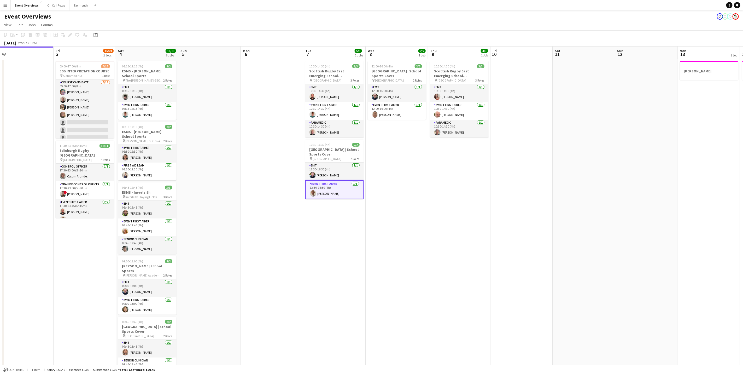
drag, startPoint x: 515, startPoint y: 197, endPoint x: 456, endPoint y: 202, distance: 59.0
click at [456, 202] on app-calendar-viewport "Mon 29 Tue 30 Wed 1 Thu 2 Fri 3 15/23 2 Jobs Sat 4 13/13 6 Jobs Sun 5 Mon 6 Tue…" at bounding box center [371, 247] width 743 height 402
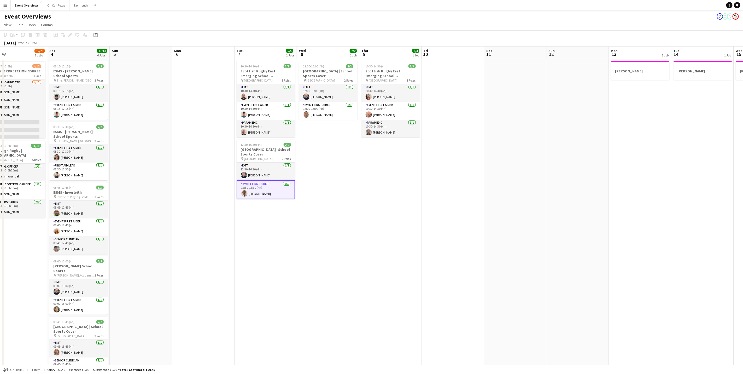
scroll to position [0, 160]
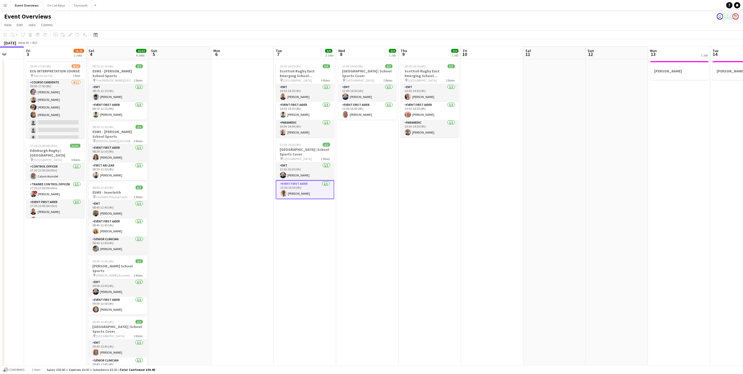
drag, startPoint x: 330, startPoint y: 145, endPoint x: 301, endPoint y: 150, distance: 29.4
click at [301, 150] on app-calendar-viewport "Tue 30 Wed 1 Thu 2 Fri 3 15/23 2 Jobs Sat 4 13/13 6 Jobs Sun 5 Mon 6 Tue 7 5/5 …" at bounding box center [371, 247] width 743 height 402
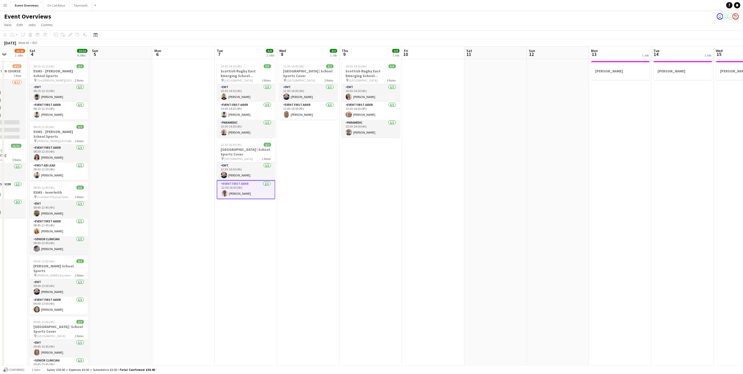
click at [164, 164] on app-date-cell at bounding box center [183, 253] width 62 height 389
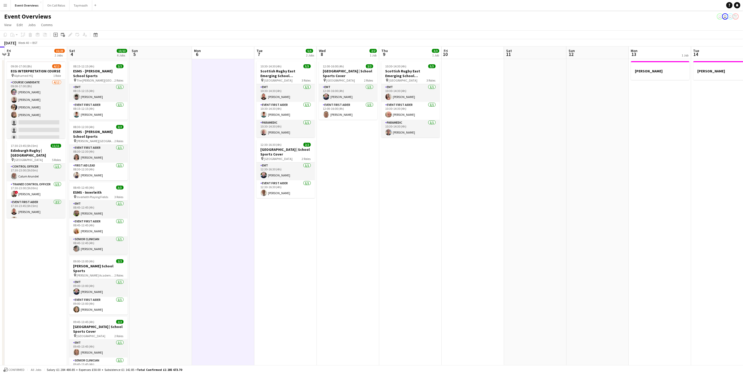
scroll to position [0, 122]
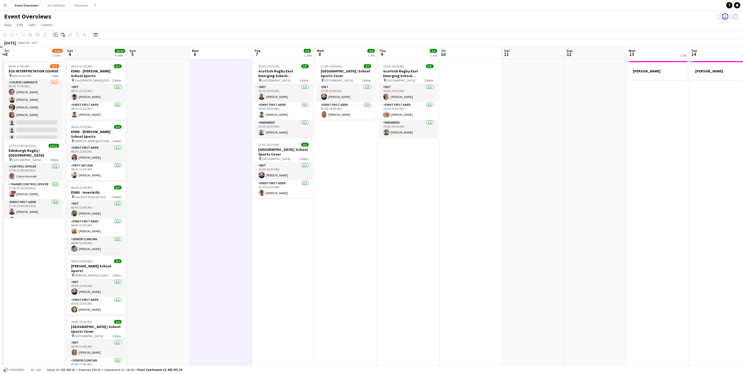
drag, startPoint x: 359, startPoint y: 268, endPoint x: 498, endPoint y: 255, distance: 139.3
click at [498, 255] on app-calendar-viewport "Wed 1 Thu 2 Fri 3 15/23 2 Jobs Sat 4 13/13 6 Jobs Sun 5 Mon 6 Tue 7 5/5 2 Jobs …" at bounding box center [371, 247] width 743 height 402
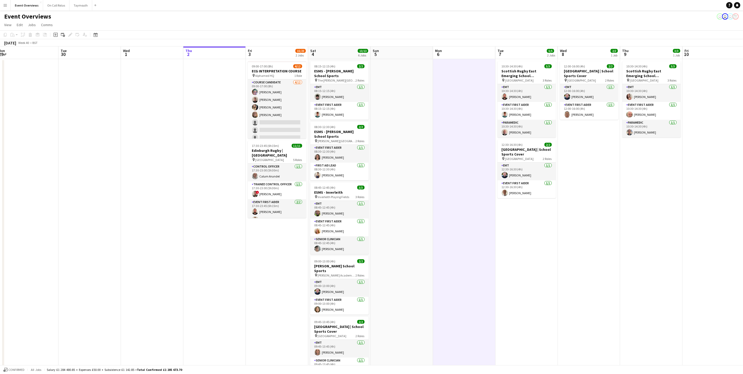
scroll to position [0, 125]
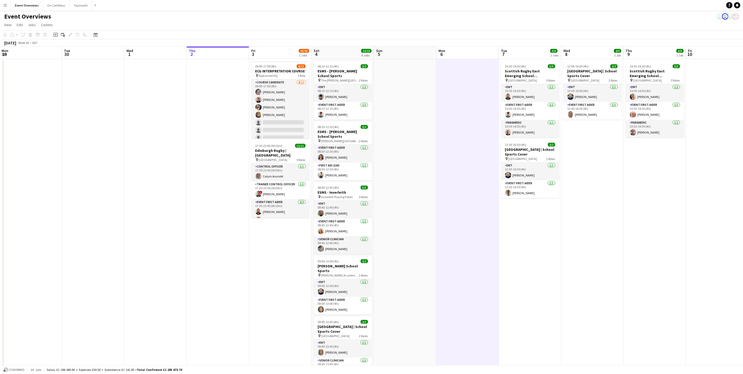
drag, startPoint x: 313, startPoint y: 262, endPoint x: 425, endPoint y: 255, distance: 111.7
click at [425, 255] on app-calendar-viewport "Sat 27 7/7 3 Jobs Sun 28 2/2 1 Job Mon 29 Tue 30 Wed 1 Thu 2 Fri 3 15/23 2 Jobs…" at bounding box center [371, 247] width 743 height 402
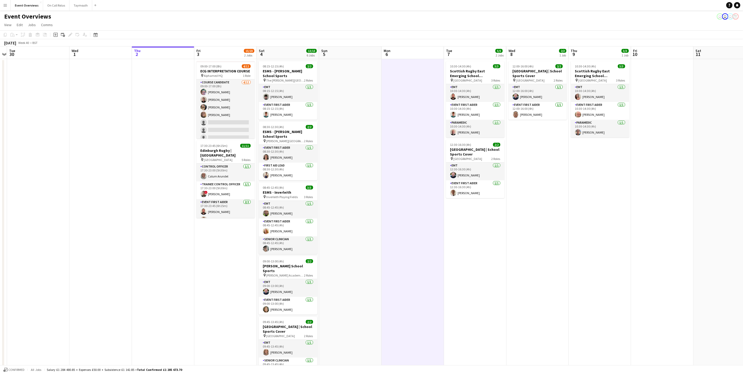
drag, startPoint x: 409, startPoint y: 238, endPoint x: 359, endPoint y: 253, distance: 51.9
click at [359, 253] on app-calendar-viewport "Sat 27 7/7 3 Jobs Sun 28 2/2 1 Job Mon 29 Tue 30 Wed 1 Thu 2 Fri 3 15/23 2 Jobs…" at bounding box center [371, 247] width 743 height 402
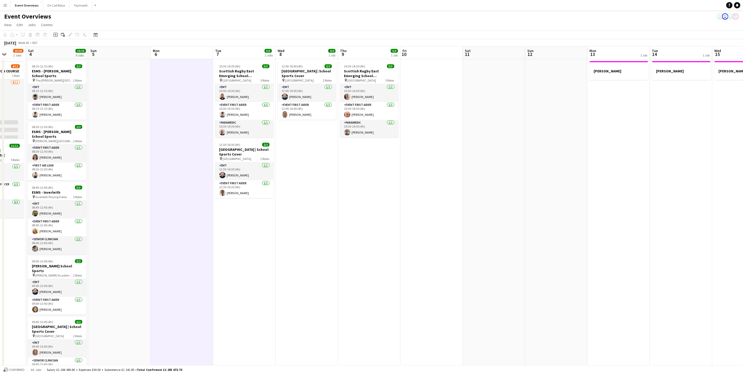
scroll to position [0, 156]
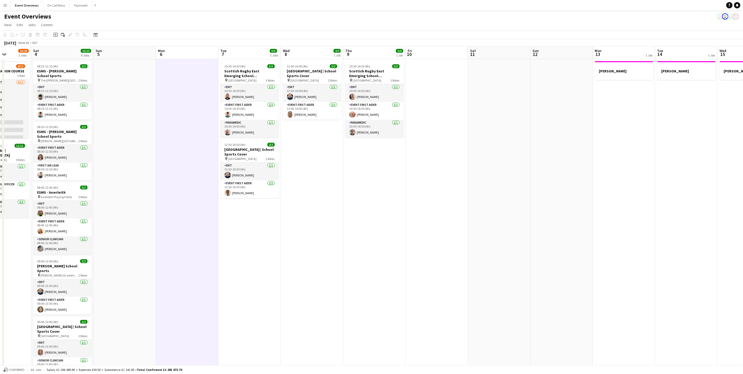
drag, startPoint x: 477, startPoint y: 251, endPoint x: 251, endPoint y: 274, distance: 226.8
click at [251, 274] on app-calendar-viewport "Wed 1 Thu 2 Fri 3 15/23 2 Jobs Sat 4 13/13 6 Jobs Sun 5 Mon 6 Tue 7 5/5 2 Jobs …" at bounding box center [371, 247] width 743 height 402
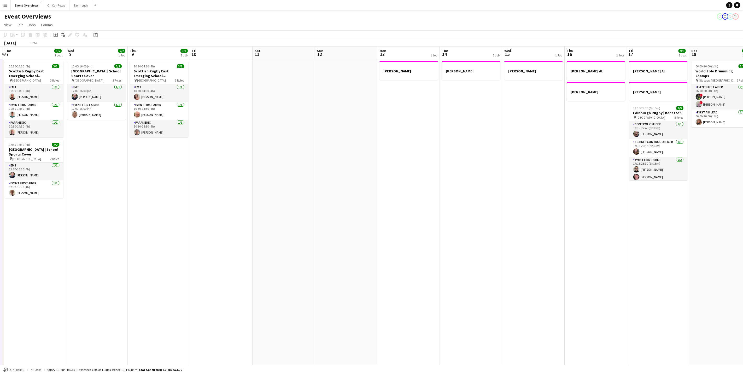
scroll to position [0, 184]
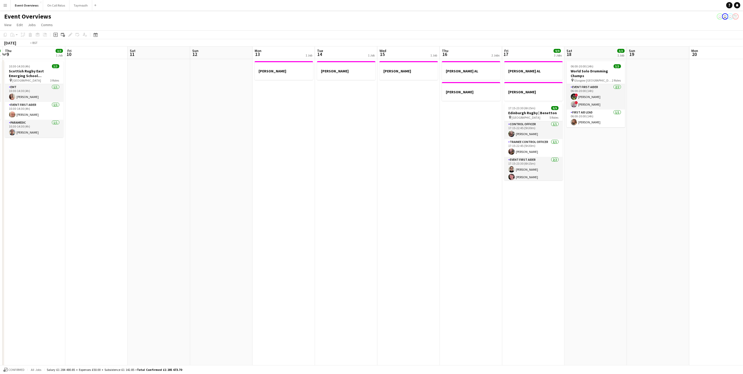
drag, startPoint x: 529, startPoint y: 234, endPoint x: 439, endPoint y: 199, distance: 97.2
click at [439, 199] on app-calendar-viewport "Mon 6 Tue 7 5/5 2 Jobs Wed 8 2/2 1 Job Thu 9 3/3 1 Job Fri 10 Sat 11 Sun 12 Mon…" at bounding box center [371, 247] width 743 height 402
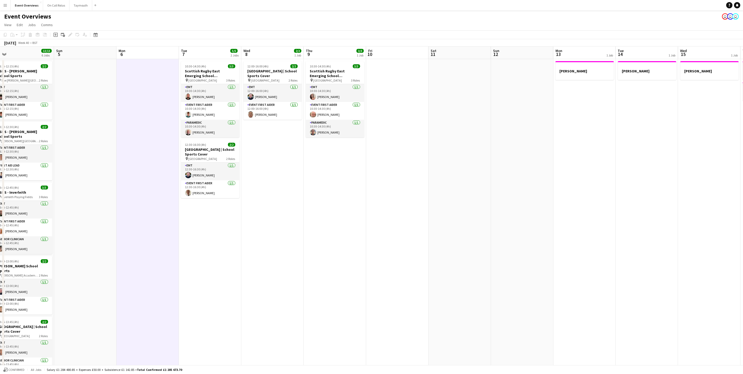
drag, startPoint x: 336, startPoint y: 210, endPoint x: 512, endPoint y: 178, distance: 178.9
click at [512, 178] on app-calendar-viewport "Thu 2 Fri 3 15/23 2 Jobs Sat 4 13/13 6 Jobs Sun 5 Mon 6 Tue 7 5/5 2 Jobs Wed 8 …" at bounding box center [371, 247] width 743 height 402
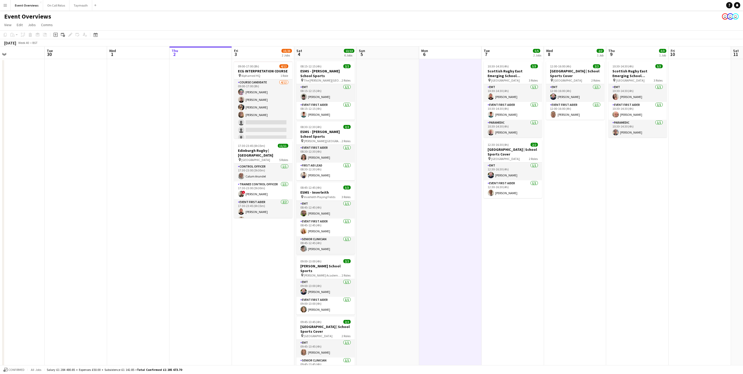
drag, startPoint x: 343, startPoint y: 263, endPoint x: 410, endPoint y: 255, distance: 67.4
click at [410, 255] on app-calendar-viewport "Sat 27 7/7 3 Jobs Sun 28 2/2 1 Job Mon 29 Tue 30 Wed 1 Thu 2 Fri 3 15/23 2 Jobs…" at bounding box center [371, 247] width 743 height 402
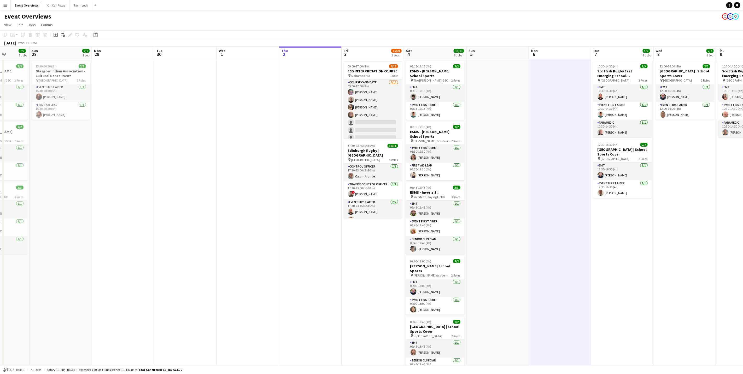
drag, startPoint x: 141, startPoint y: 218, endPoint x: 181, endPoint y: 94, distance: 130.3
click at [244, 200] on app-calendar-viewport "Thu 25 Fri 26 Sat 27 7/7 3 Jobs Sun 28 2/2 1 Job Mon 29 Tue 30 Wed 1 Thu 2 Fri …" at bounding box center [371, 247] width 743 height 402
